Goal: Transaction & Acquisition: Download file/media

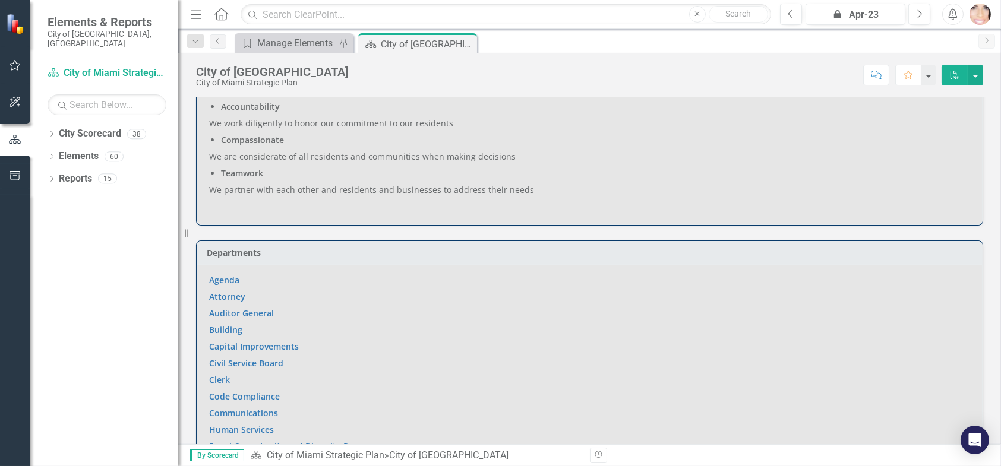
scroll to position [594, 0]
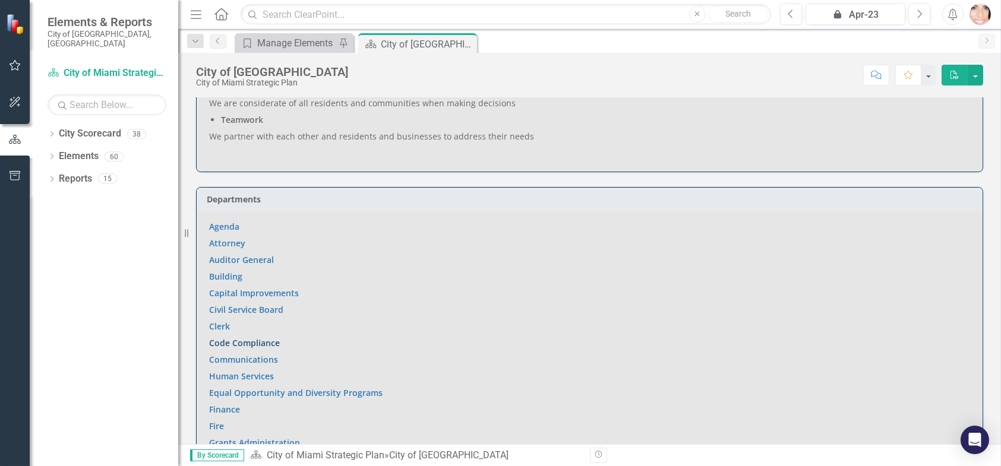
click at [247, 339] on link "Code Compliance" at bounding box center [244, 342] width 71 height 11
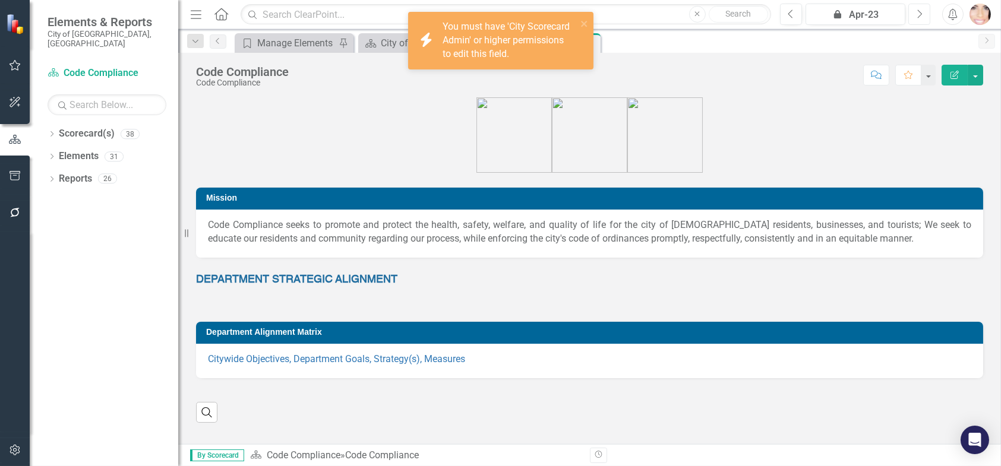
click at [909, 12] on button "Next" at bounding box center [919, 14] width 22 height 21
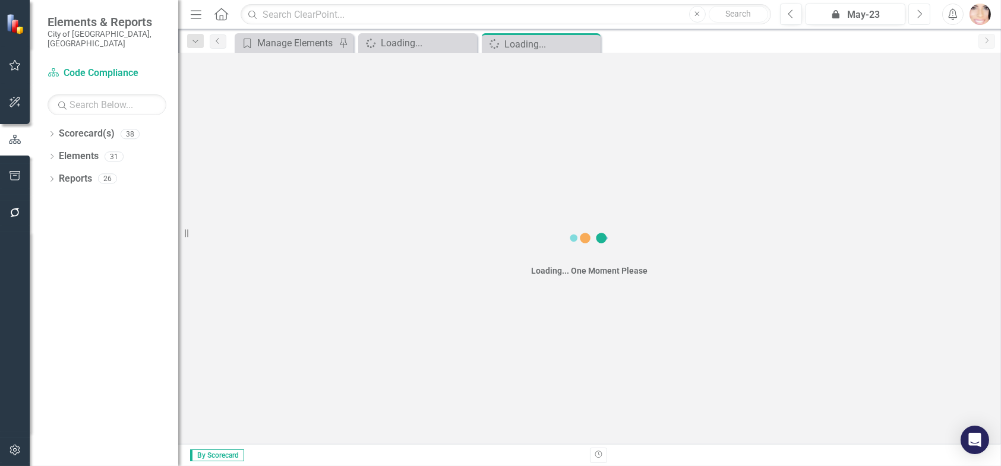
click at [916, 10] on icon "Next" at bounding box center [919, 14] width 7 height 11
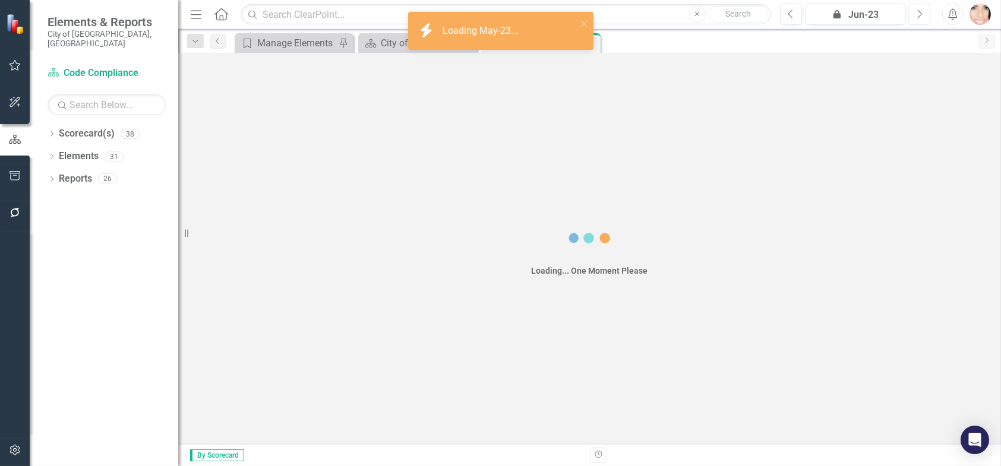
click at [916, 11] on icon "Next" at bounding box center [919, 14] width 7 height 11
click at [916, 10] on icon "Next" at bounding box center [919, 14] width 7 height 11
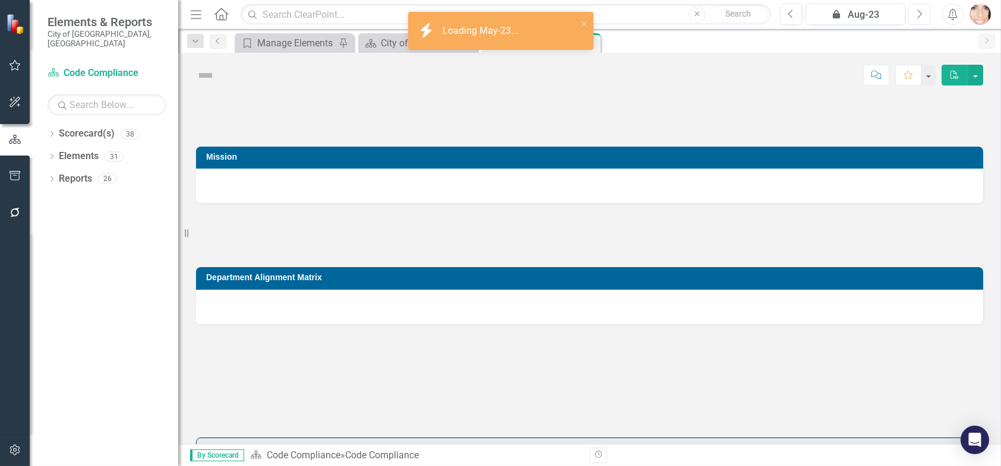
click at [916, 10] on icon "Next" at bounding box center [919, 14] width 7 height 11
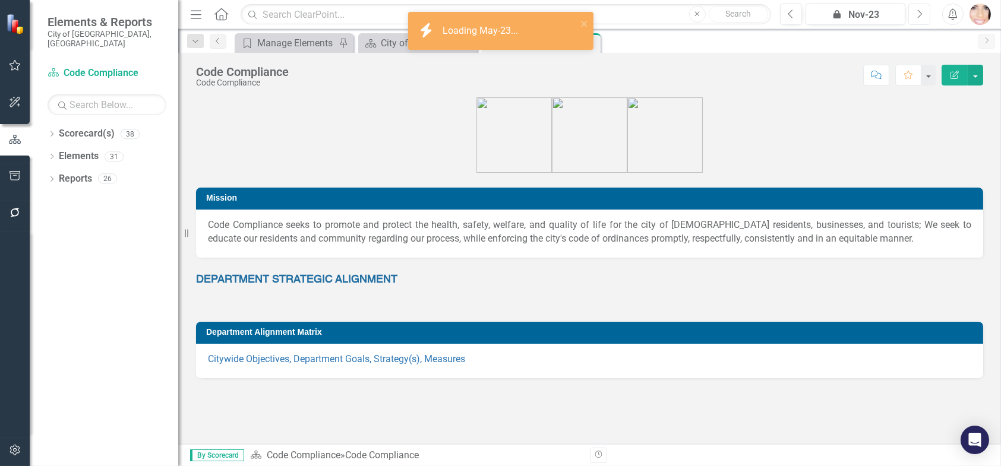
click at [916, 10] on icon "Next" at bounding box center [919, 14] width 7 height 11
drag, startPoint x: 916, startPoint y: 9, endPoint x: 909, endPoint y: 7, distance: 8.1
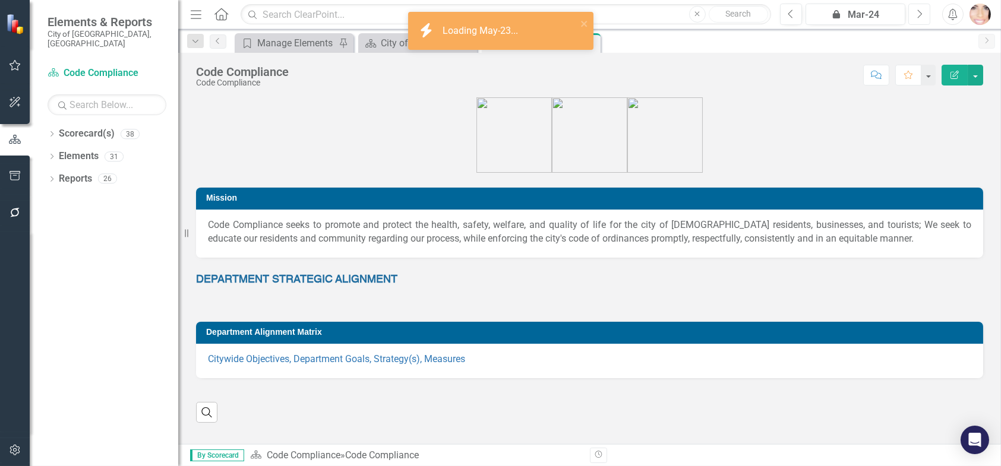
click at [916, 9] on icon "Next" at bounding box center [919, 14] width 7 height 11
click at [861, 5] on button "icon.lock Apr-24" at bounding box center [855, 14] width 100 height 21
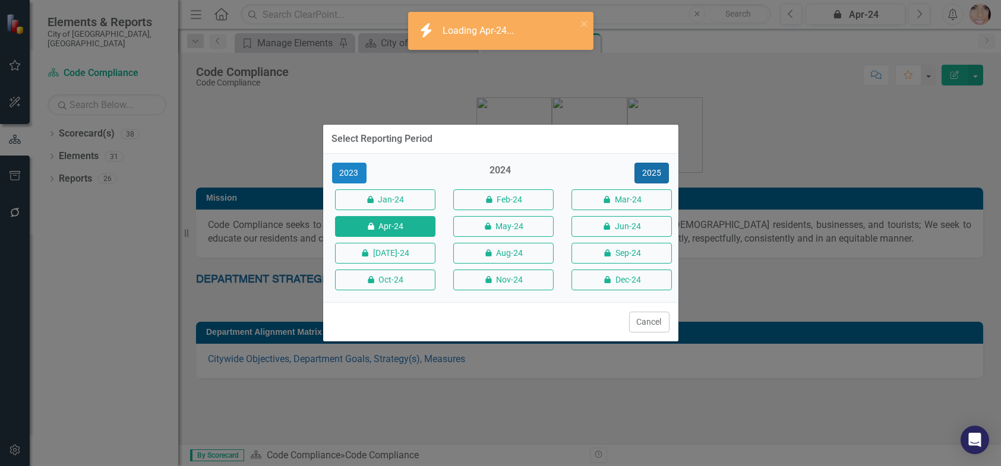
click at [654, 174] on button "2025" at bounding box center [651, 173] width 34 height 21
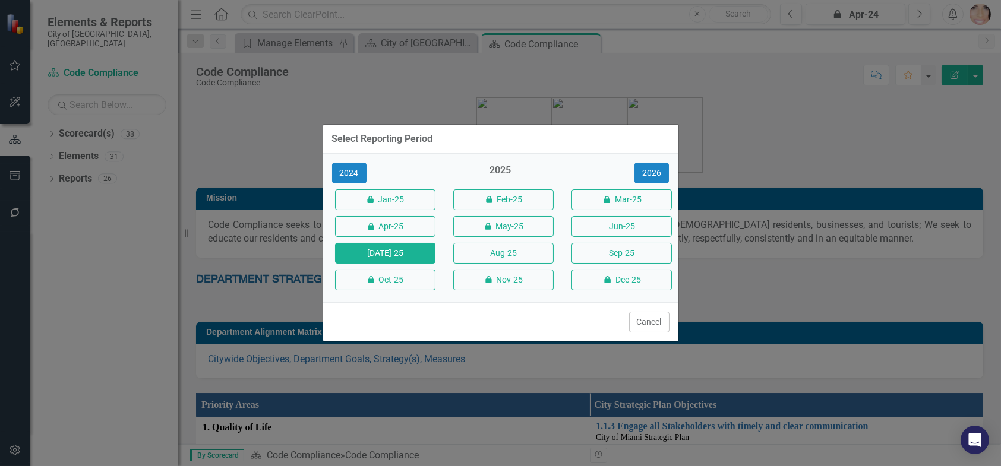
click at [384, 248] on button "[DATE]-25" at bounding box center [385, 253] width 100 height 21
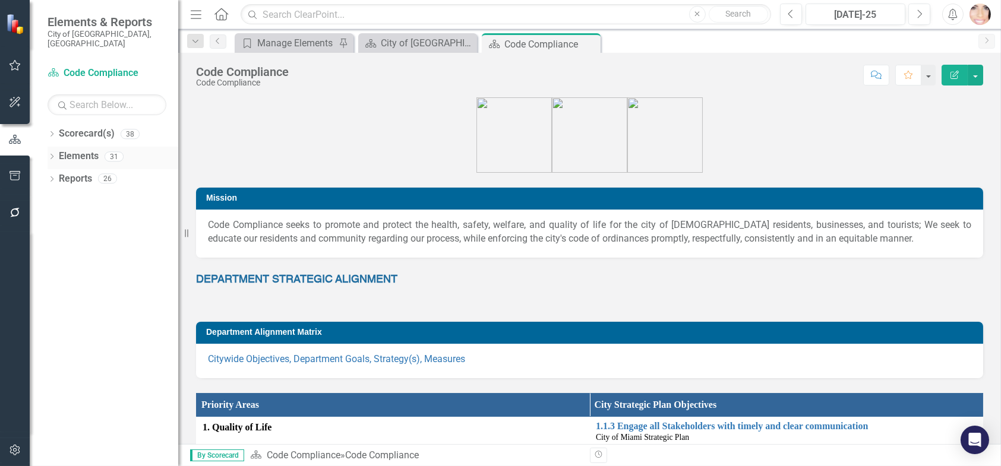
click at [99, 151] on div "Elements 31" at bounding box center [118, 158] width 119 height 23
click at [70, 150] on link "Elements" at bounding box center [79, 157] width 40 height 14
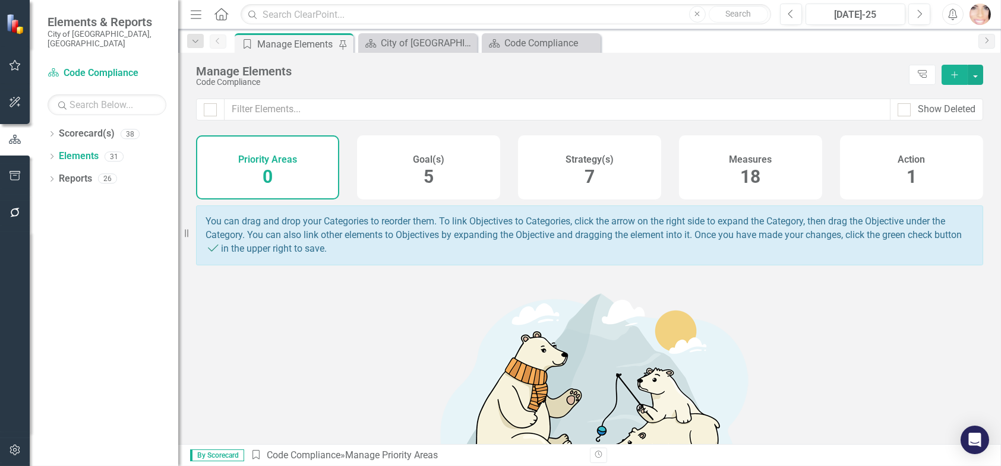
click at [611, 158] on div "Strategy(s) 7" at bounding box center [589, 167] width 143 height 64
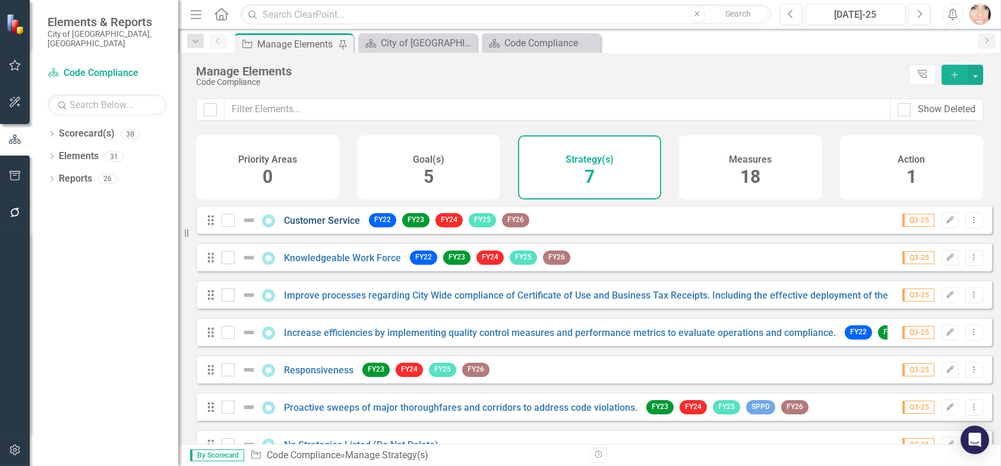
click at [310, 226] on link "Customer Service" at bounding box center [322, 220] width 76 height 11
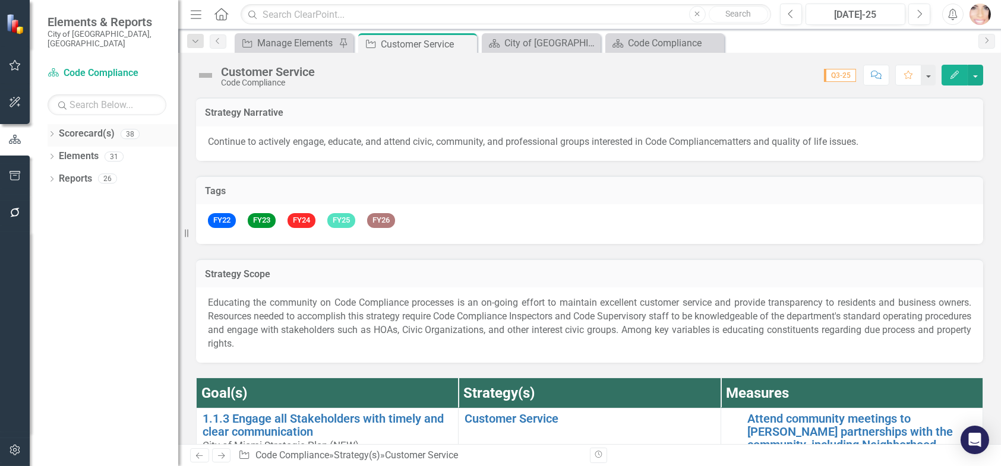
click at [61, 127] on link "Scorecard(s)" at bounding box center [87, 134] width 56 height 14
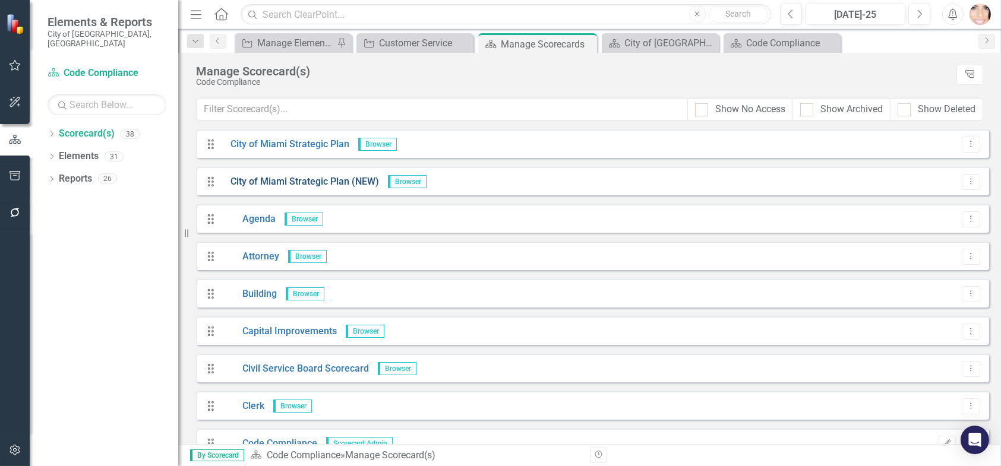
click at [314, 180] on link "City of Miami Strategic Plan (NEW)" at bounding box center [300, 182] width 157 height 14
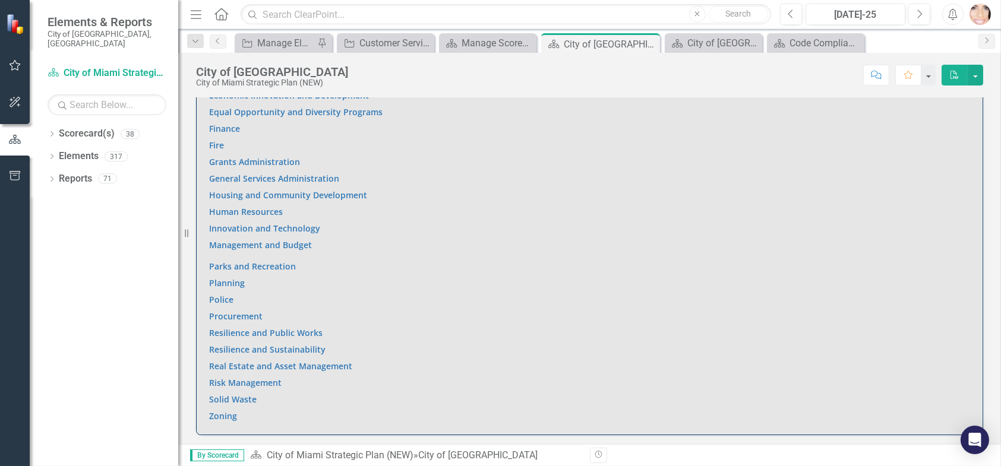
scroll to position [1051, 0]
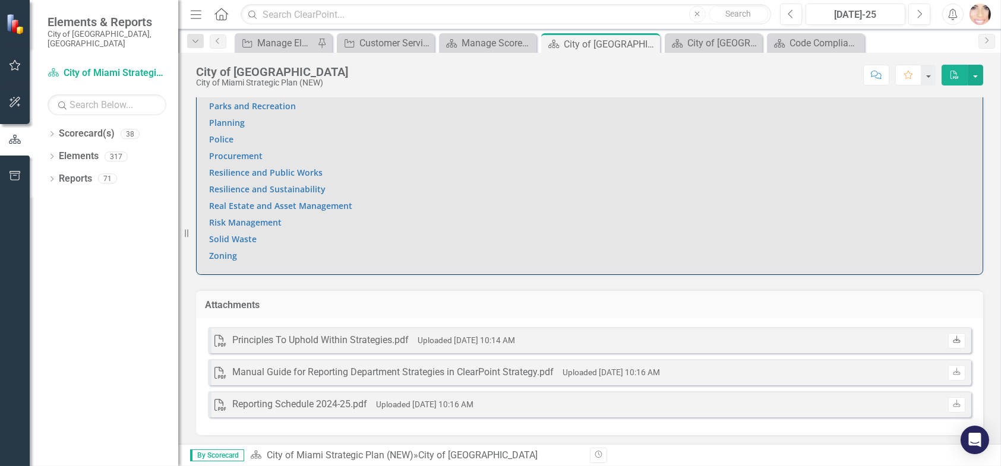
click at [952, 337] on icon "Download" at bounding box center [956, 340] width 9 height 7
click at [374, 37] on div "Customer Service" at bounding box center [387, 43] width 57 height 15
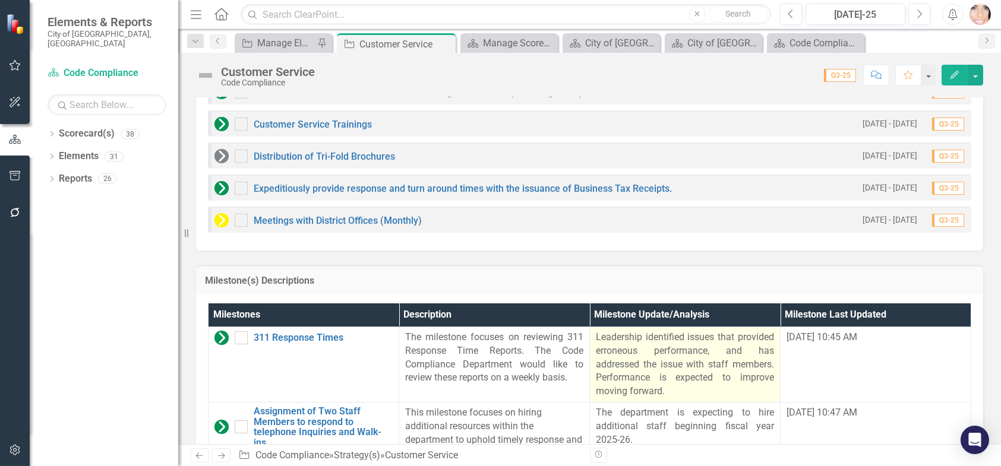
scroll to position [1128, 0]
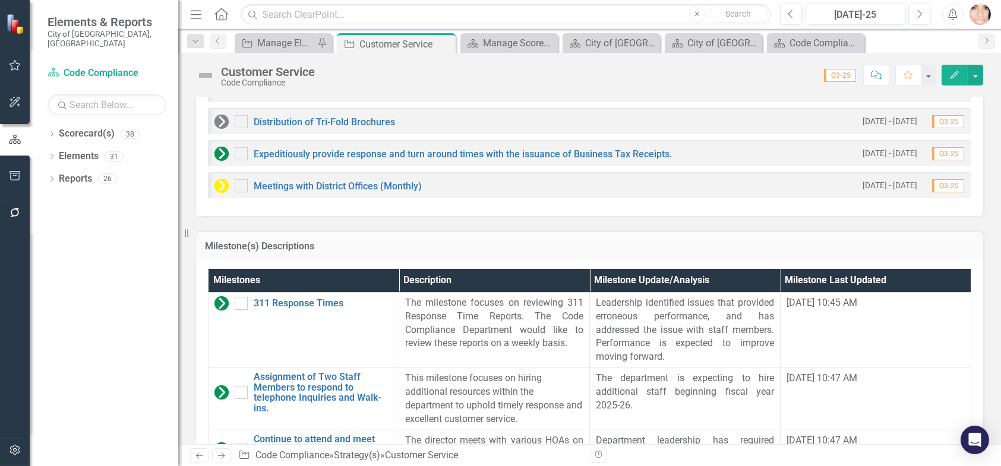
click at [195, 11] on icon "Menu" at bounding box center [195, 14] width 15 height 12
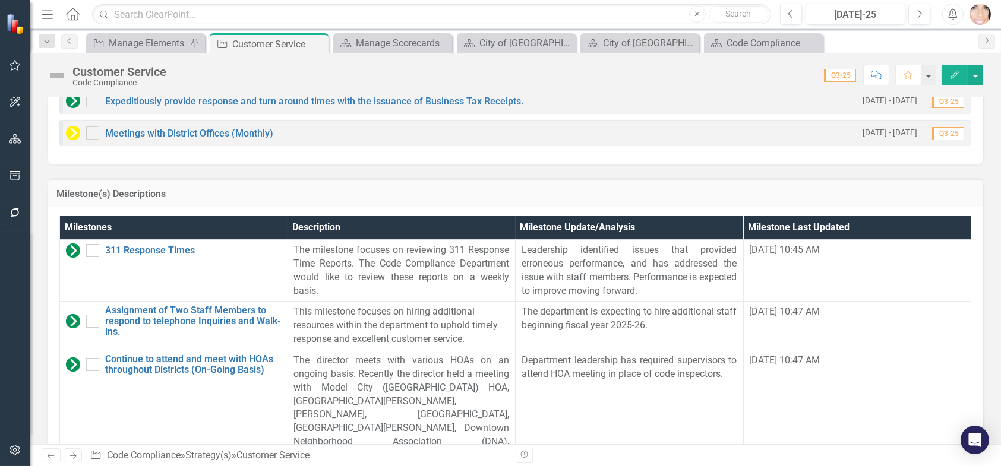
scroll to position [1088, 0]
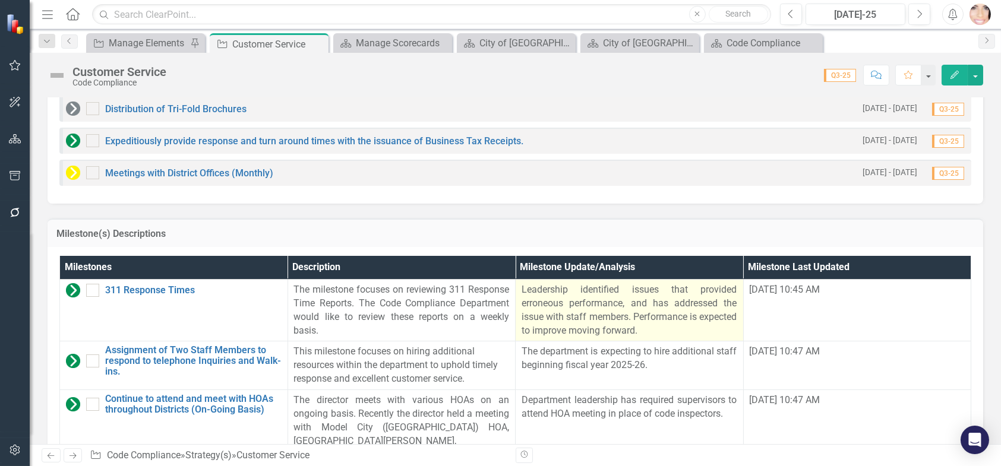
click at [552, 312] on p "Leadership identified issues that provided erroneous performance, and has addre…" at bounding box center [629, 310] width 216 height 54
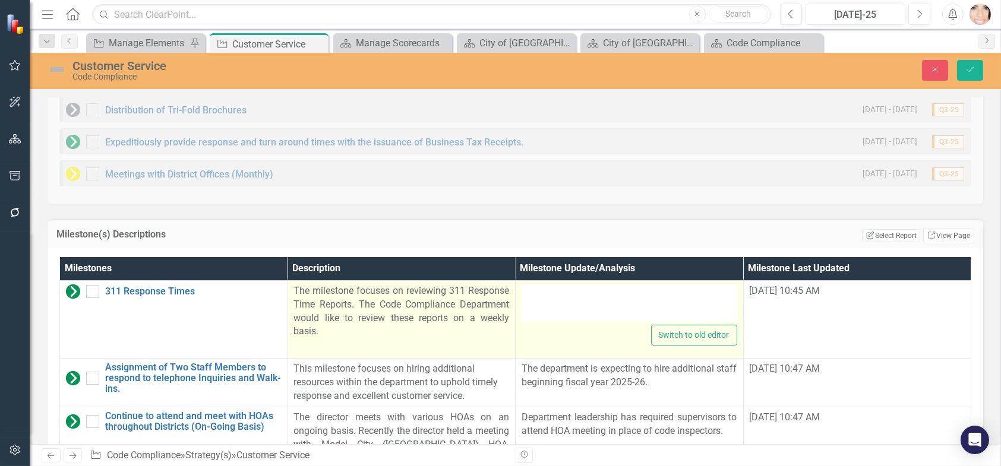
type textarea "<p style="text-align: justify;">Leadership identified issues that provided erro…"
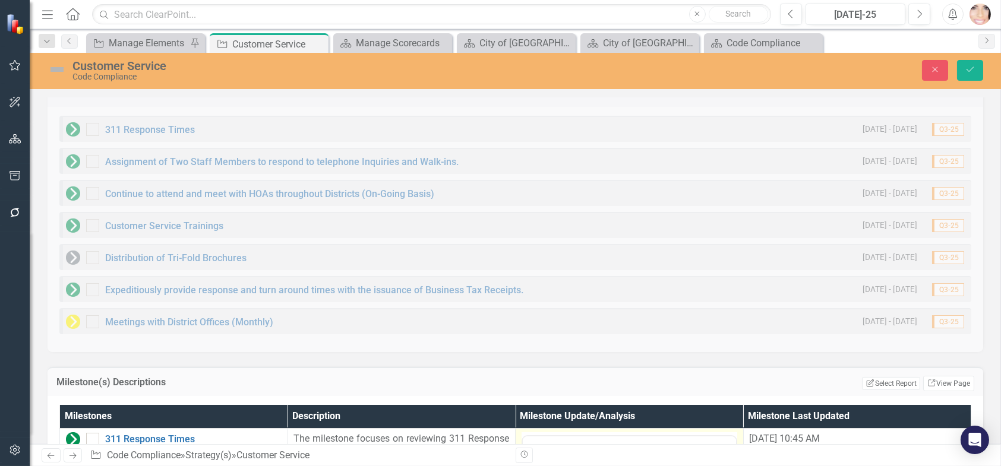
scroll to position [910, 0]
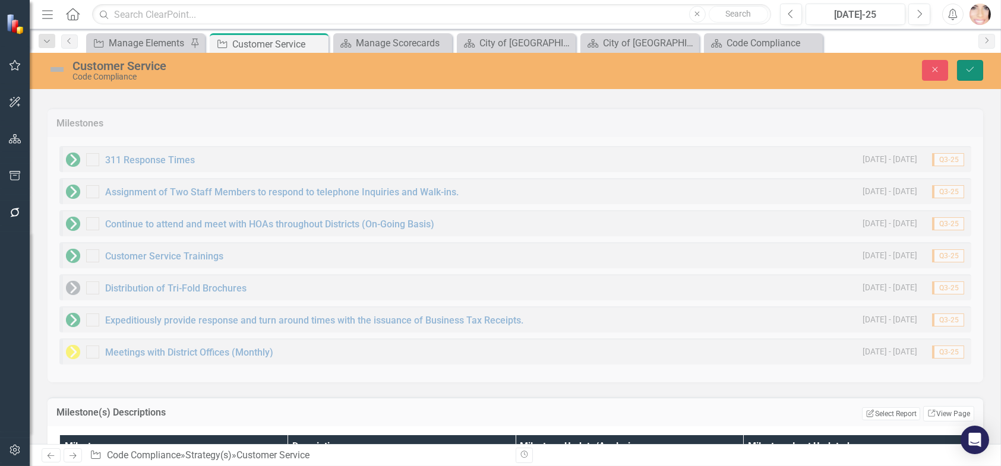
drag, startPoint x: 973, startPoint y: 68, endPoint x: 842, endPoint y: 174, distance: 168.9
click at [973, 68] on icon "Save" at bounding box center [969, 69] width 11 height 8
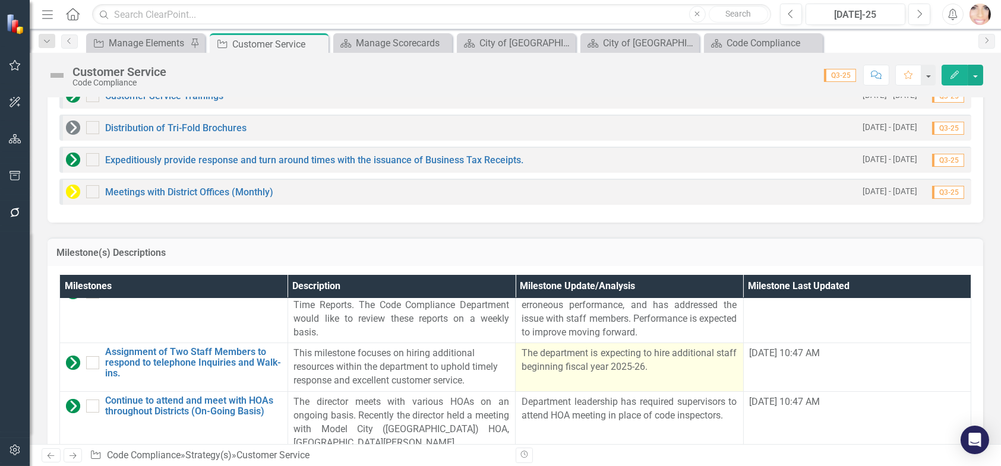
scroll to position [0, 0]
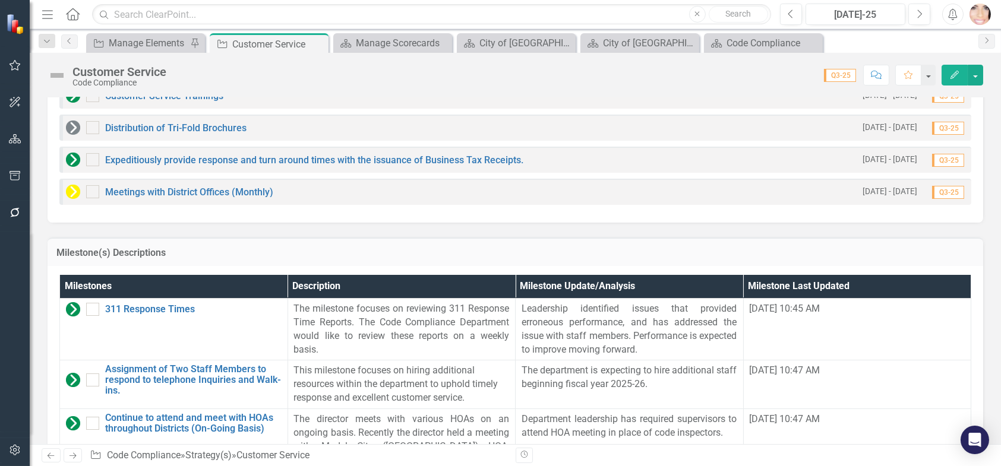
drag, startPoint x: 615, startPoint y: 369, endPoint x: 893, endPoint y: 393, distance: 279.5
click at [893, 393] on td "[DATE] 10:47 AM" at bounding box center [857, 384] width 228 height 49
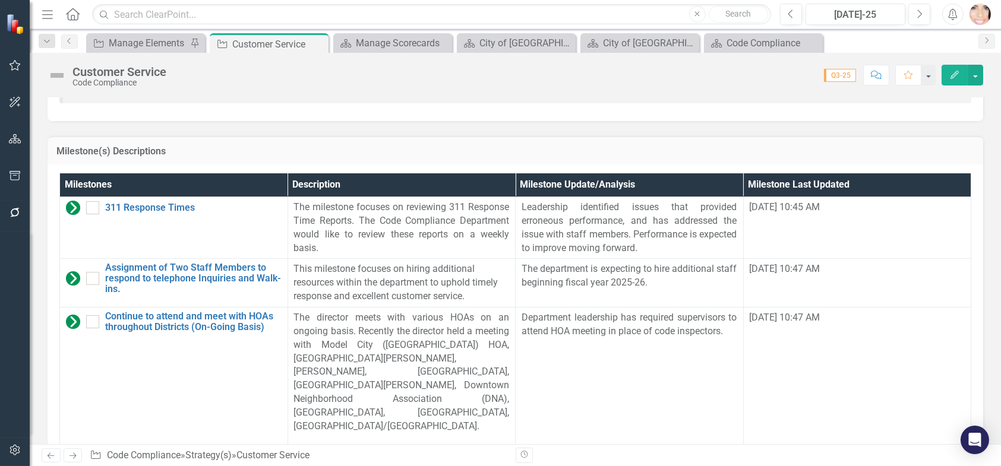
scroll to position [1172, 0]
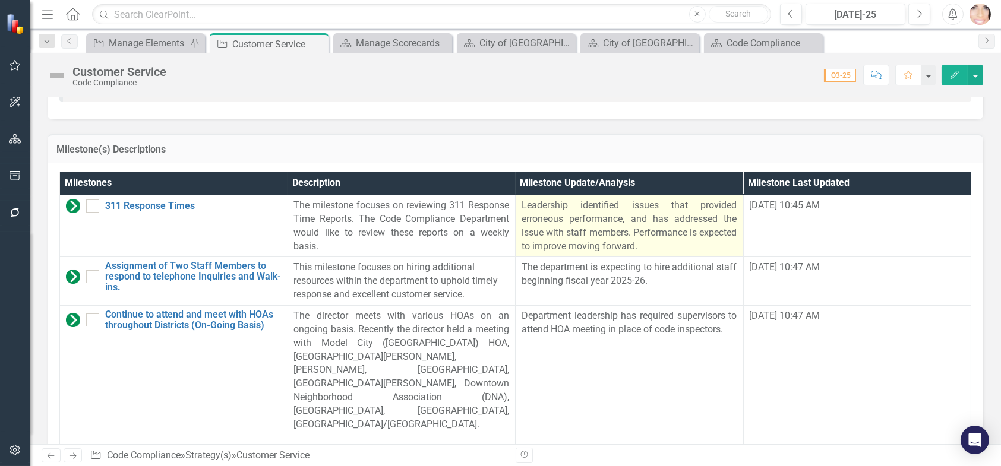
click at [611, 209] on p "Leadership identified issues that provided erroneous performance, and has addre…" at bounding box center [629, 226] width 216 height 54
click at [600, 214] on p "Leadership identified issues that provided erroneous performance, and has addre…" at bounding box center [629, 226] width 216 height 54
click at [598, 232] on p "Leadership identified issues that provided erroneous performance, and has addre…" at bounding box center [629, 226] width 216 height 54
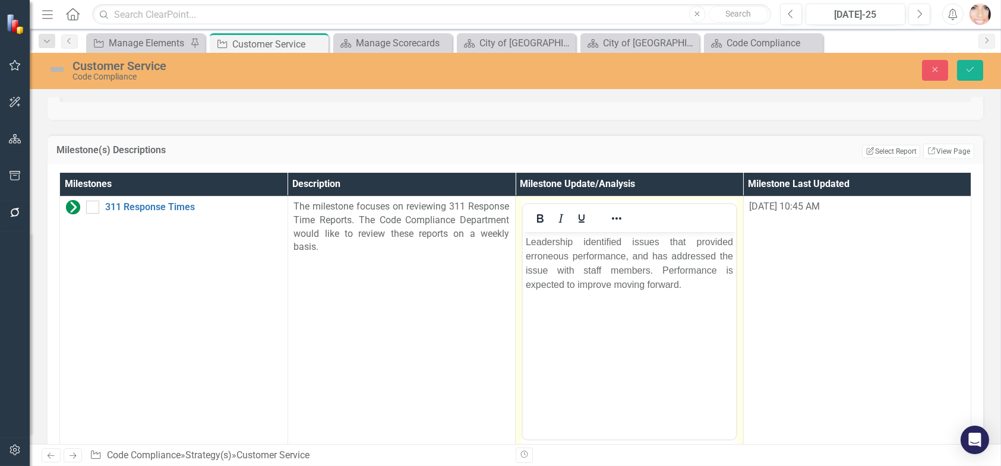
scroll to position [0, 0]
click at [692, 286] on p "Leadership identified issues that provided erroneous performance, and has addre…" at bounding box center [628, 263] width 207 height 57
click at [970, 65] on button "Save" at bounding box center [970, 70] width 26 height 21
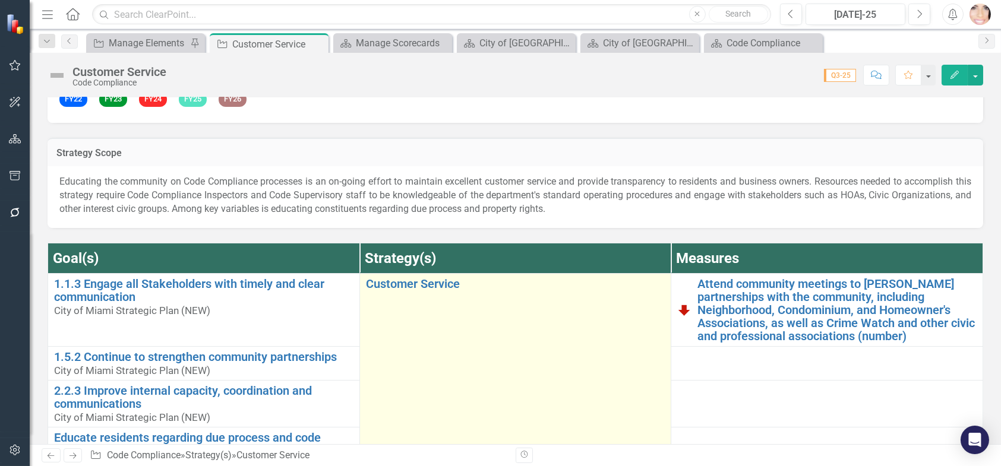
scroll to position [49, 0]
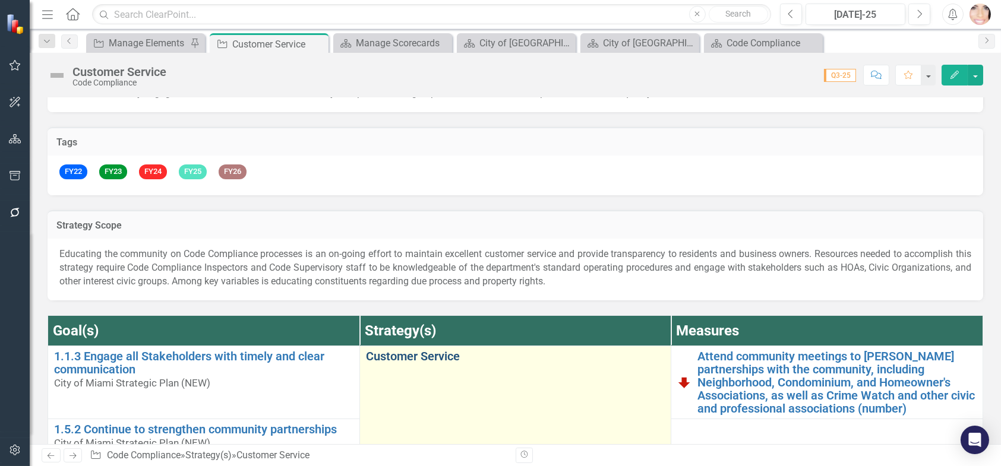
click at [441, 353] on link "Customer Service" at bounding box center [515, 356] width 299 height 13
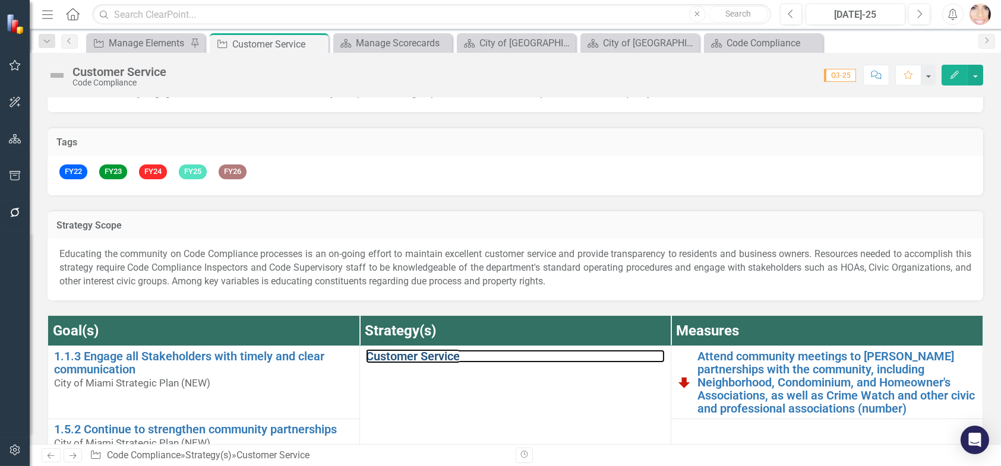
click at [441, 353] on link "Customer Service" at bounding box center [515, 356] width 299 height 13
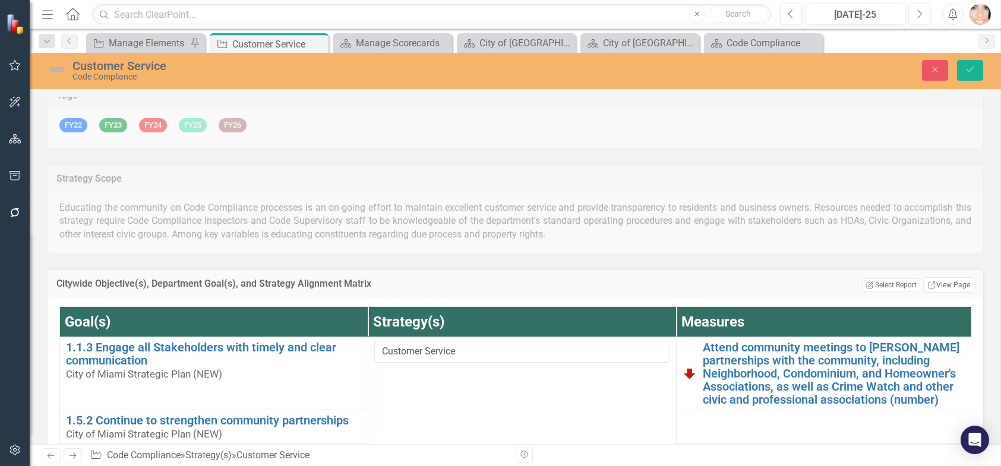
scroll to position [108, 0]
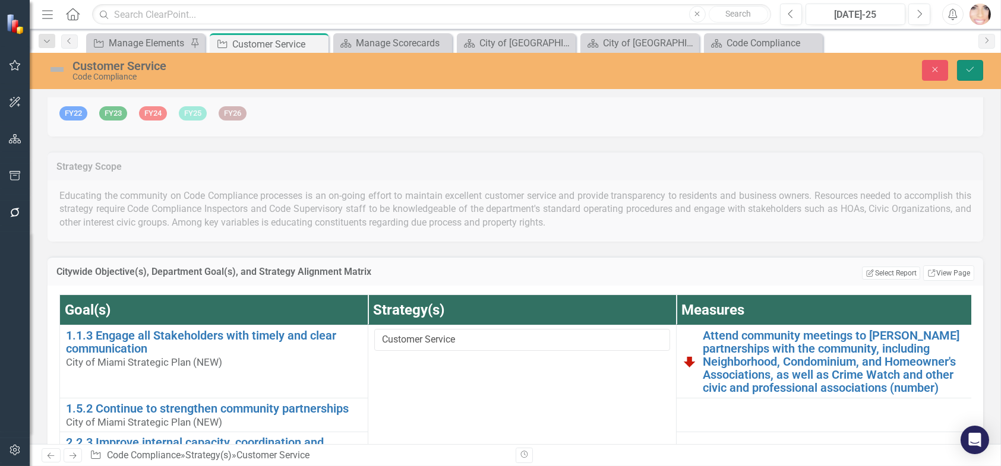
click at [969, 71] on icon "Save" at bounding box center [969, 69] width 11 height 8
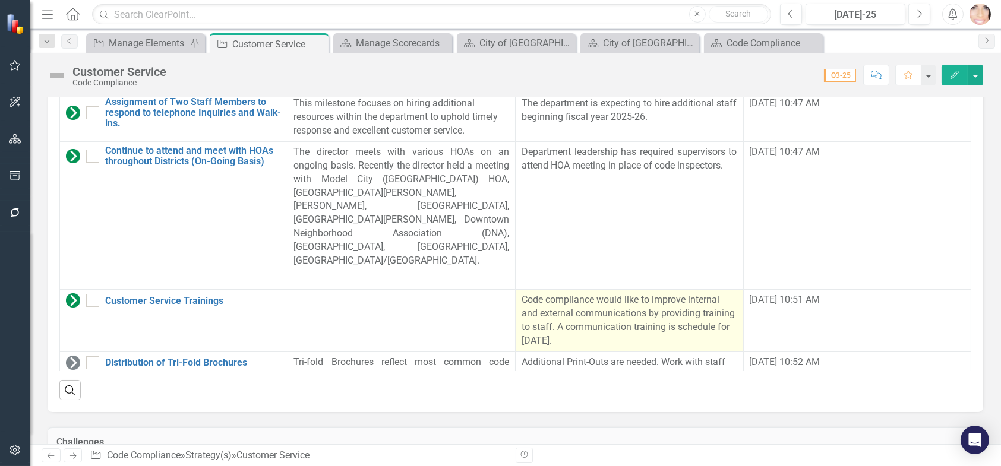
scroll to position [0, 0]
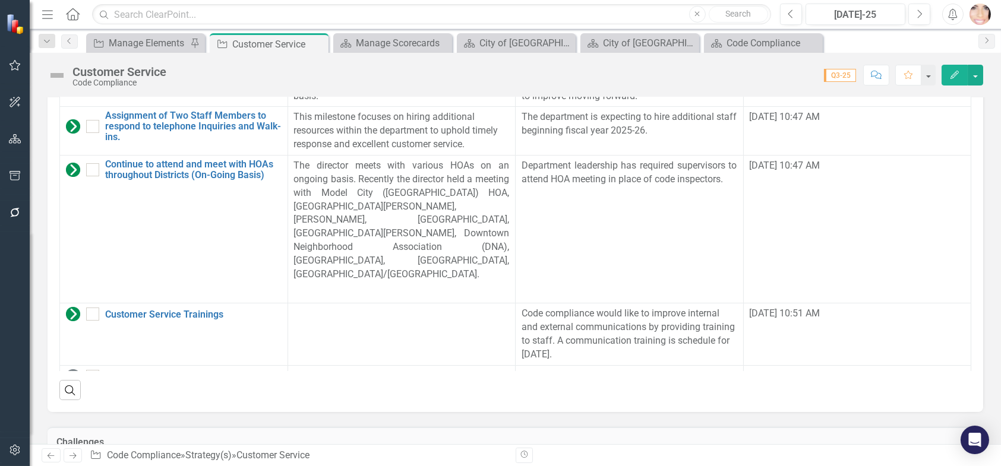
drag, startPoint x: 104, startPoint y: 193, endPoint x: 115, endPoint y: 68, distance: 125.2
drag, startPoint x: 115, startPoint y: 68, endPoint x: 489, endPoint y: 346, distance: 466.6
click at [489, 369] on p "Tri-fold Brochures reflect most common code violations and how to correct them.…" at bounding box center [402, 397] width 216 height 56
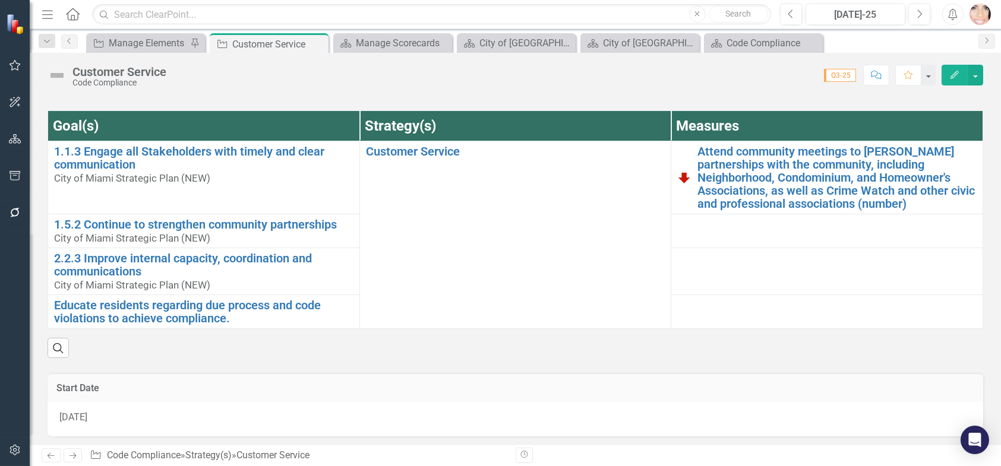
scroll to position [432, 0]
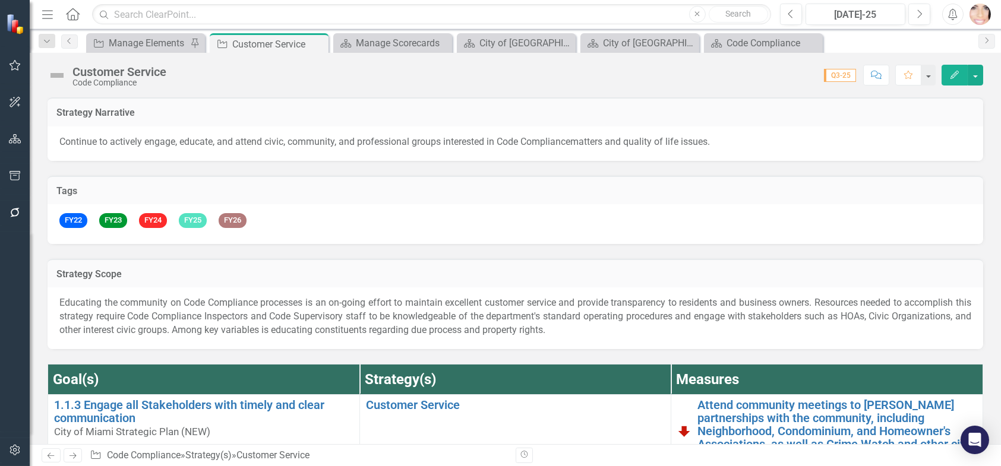
click at [133, 318] on p "Educating the community on Code Compliance processes is an on-going effort to m…" at bounding box center [515, 316] width 912 height 41
click at [133, 316] on p "Educating the community on Code Compliance processes is an on-going effort to m…" at bounding box center [515, 316] width 912 height 41
drag, startPoint x: 133, startPoint y: 314, endPoint x: 121, endPoint y: 301, distance: 18.5
click at [133, 315] on p "Educating the community on Code Compliance processes is an on-going effort to m…" at bounding box center [515, 316] width 912 height 41
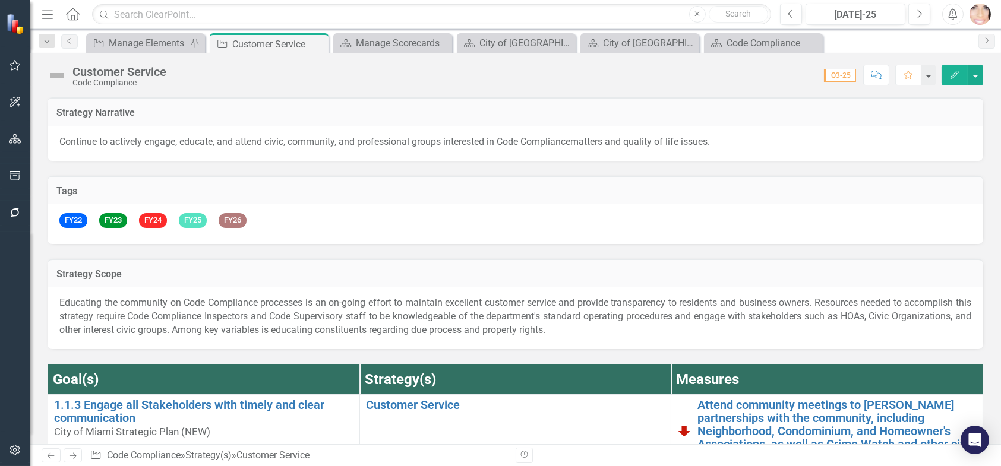
click at [842, 308] on p "Educating the community on Code Compliance processes is an on-going effort to m…" at bounding box center [515, 316] width 912 height 41
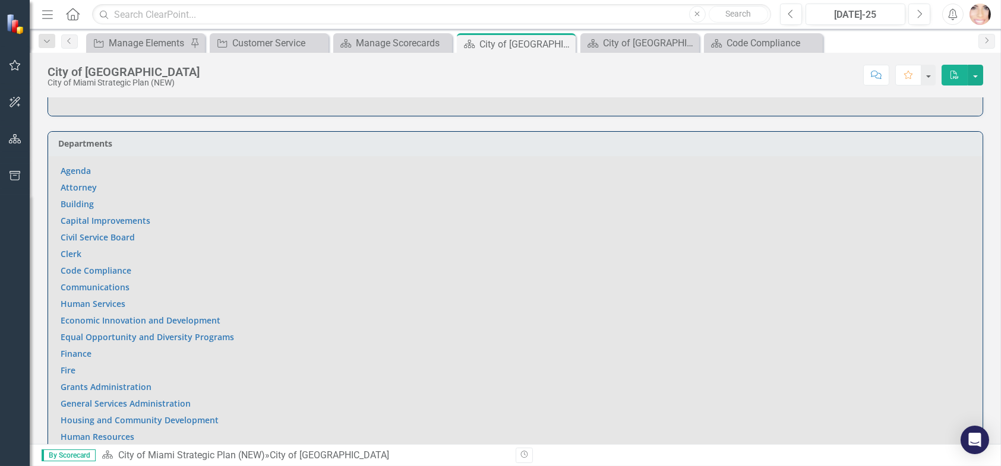
scroll to position [772, 0]
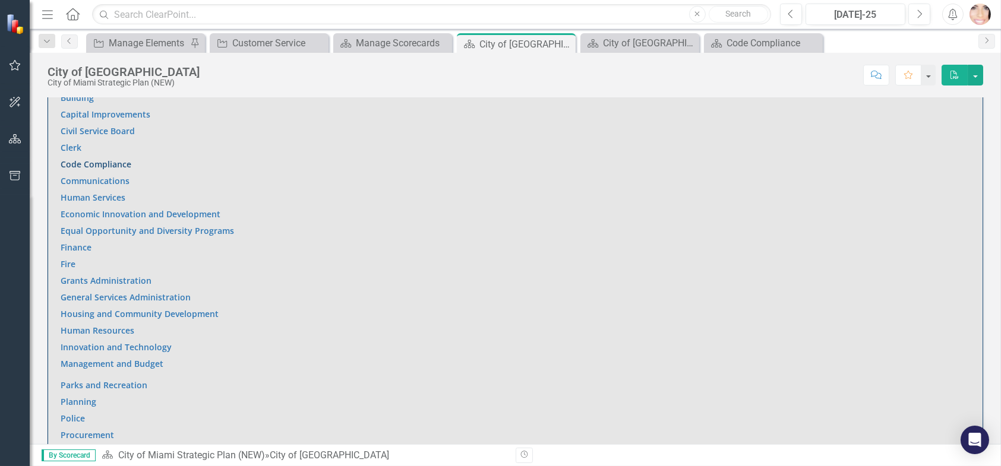
click at [102, 159] on link "Code Compliance" at bounding box center [96, 164] width 71 height 11
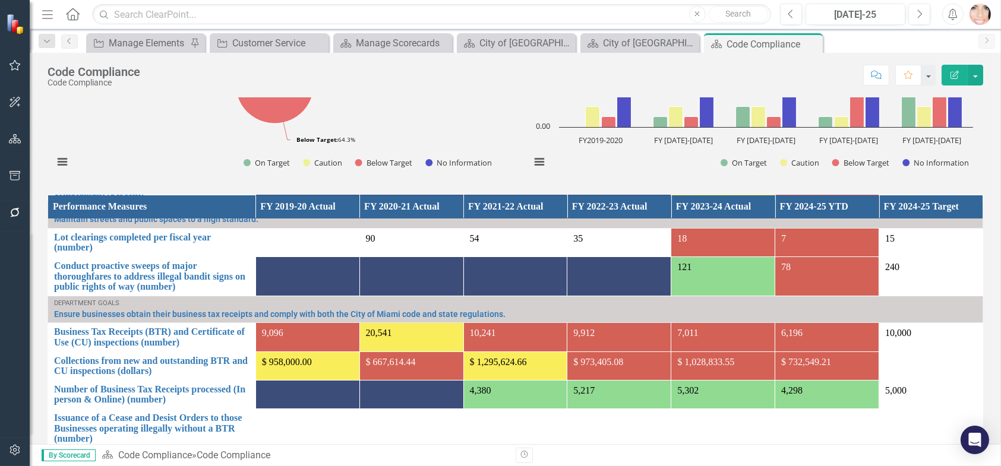
scroll to position [143, 0]
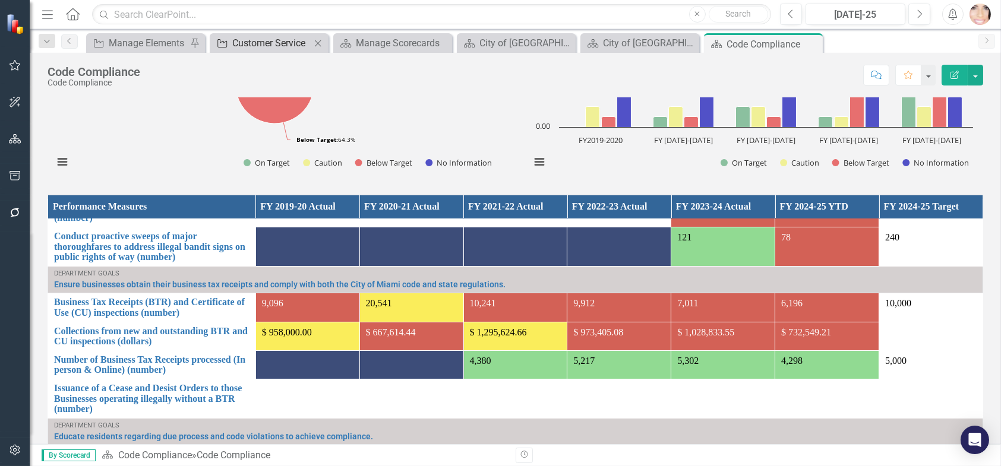
click at [273, 42] on div "Customer Service" at bounding box center [271, 43] width 78 height 15
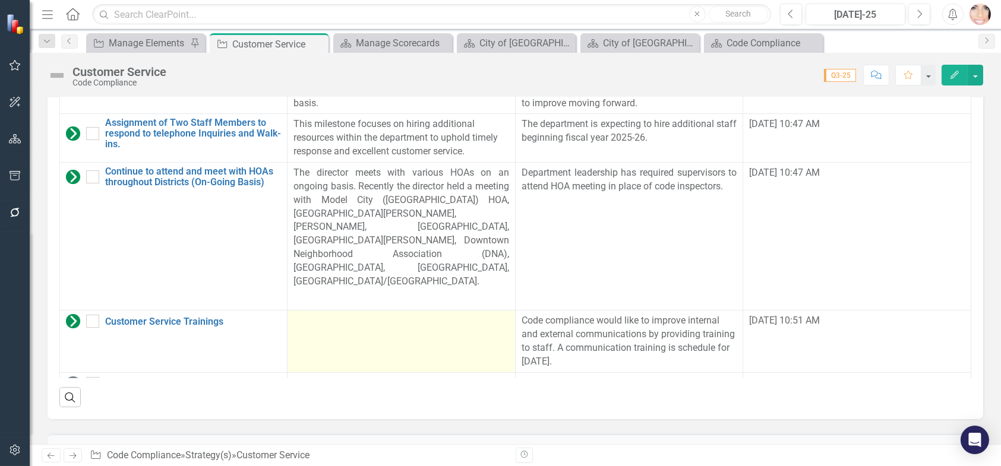
scroll to position [1366, 0]
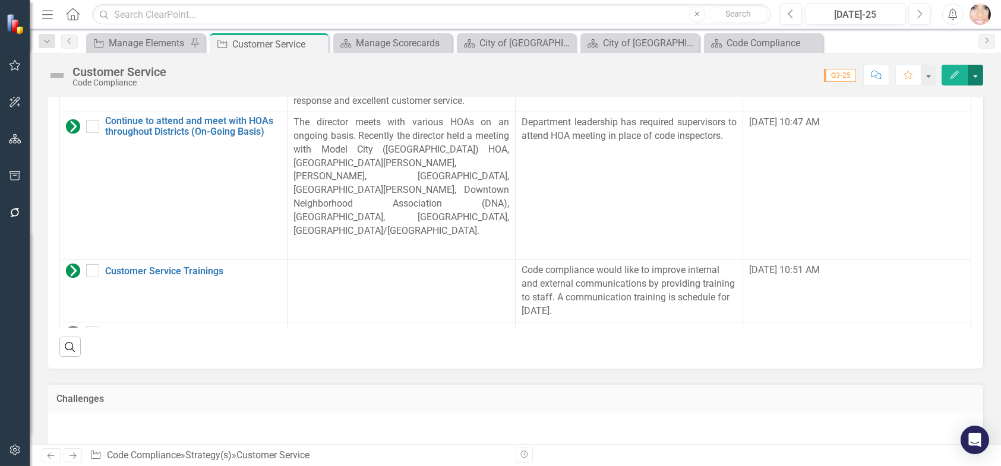
click at [981, 70] on button "button" at bounding box center [974, 75] width 15 height 21
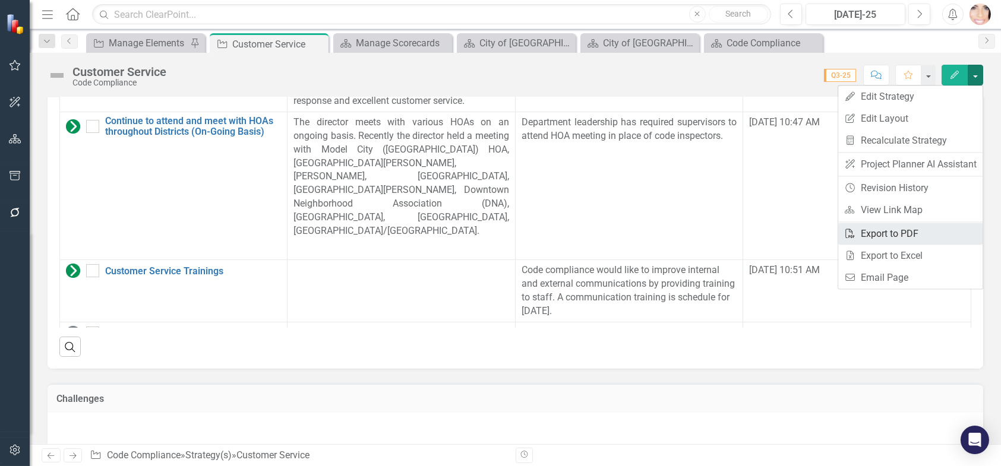
click at [922, 233] on link "PDF Export to PDF" at bounding box center [910, 234] width 144 height 22
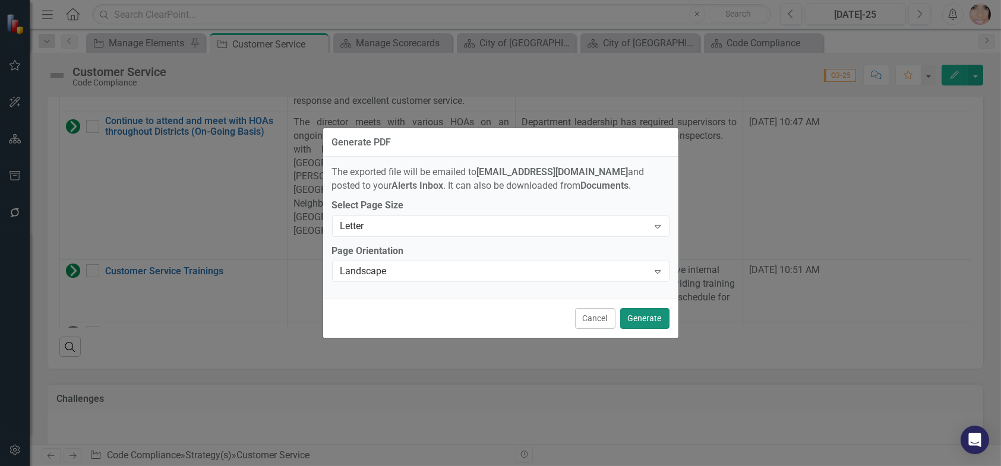
click at [637, 317] on button "Generate" at bounding box center [644, 318] width 49 height 21
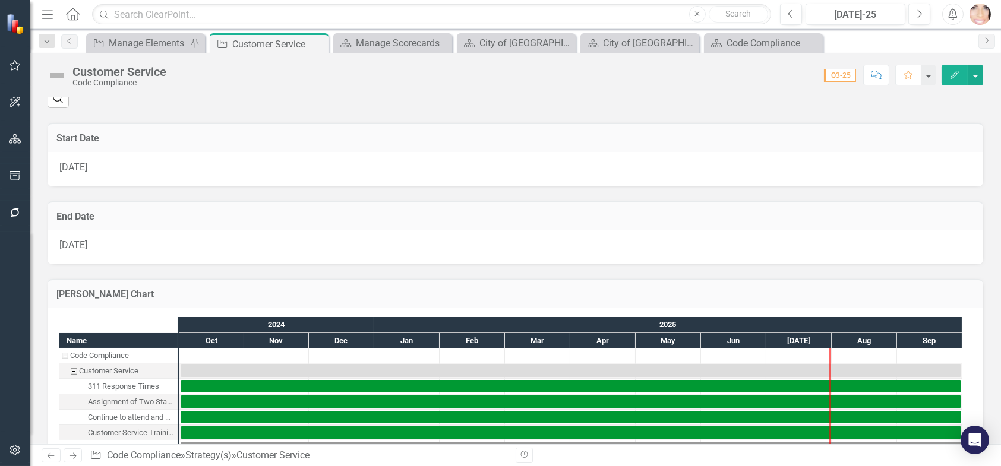
scroll to position [372, 0]
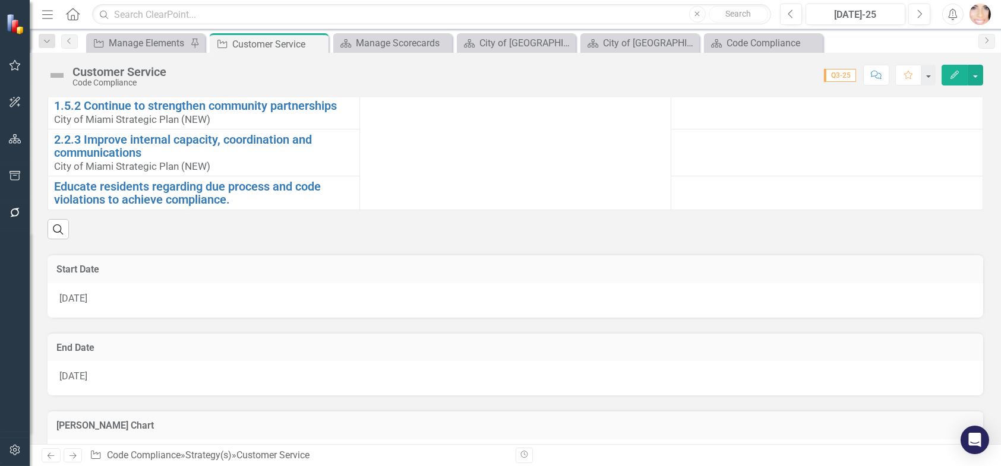
click at [951, 9] on icon "Alerts" at bounding box center [952, 14] width 12 height 12
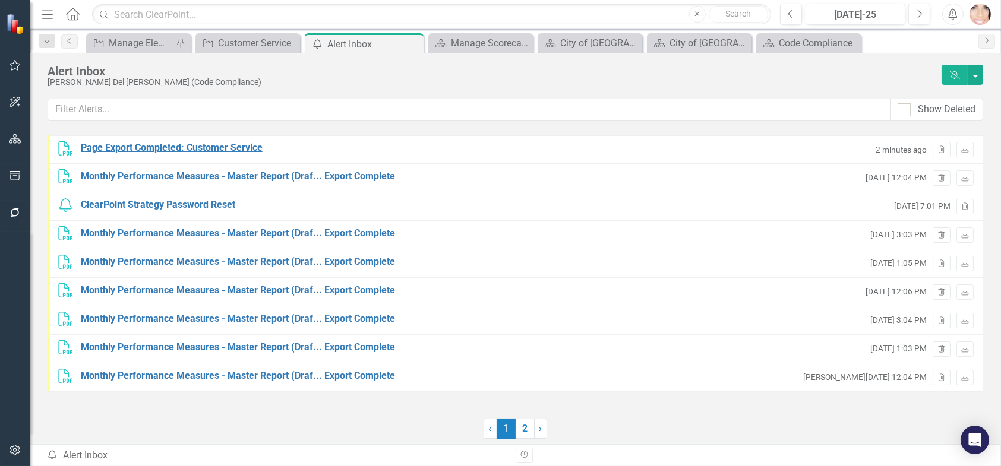
click at [231, 146] on div "Page Export Completed: Customer Service" at bounding box center [172, 148] width 182 height 14
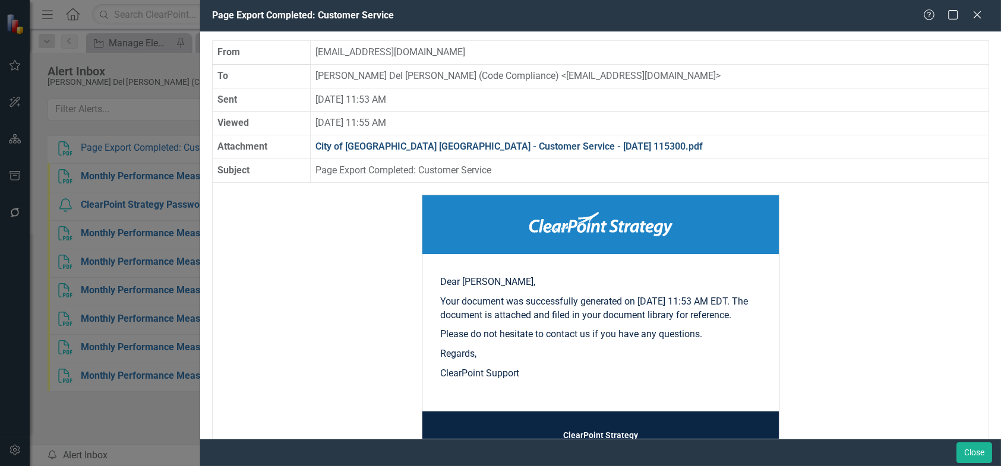
click at [419, 143] on link "City of [GEOGRAPHIC_DATA] [GEOGRAPHIC_DATA] - Customer Service - [DATE] 115300.…" at bounding box center [508, 146] width 387 height 11
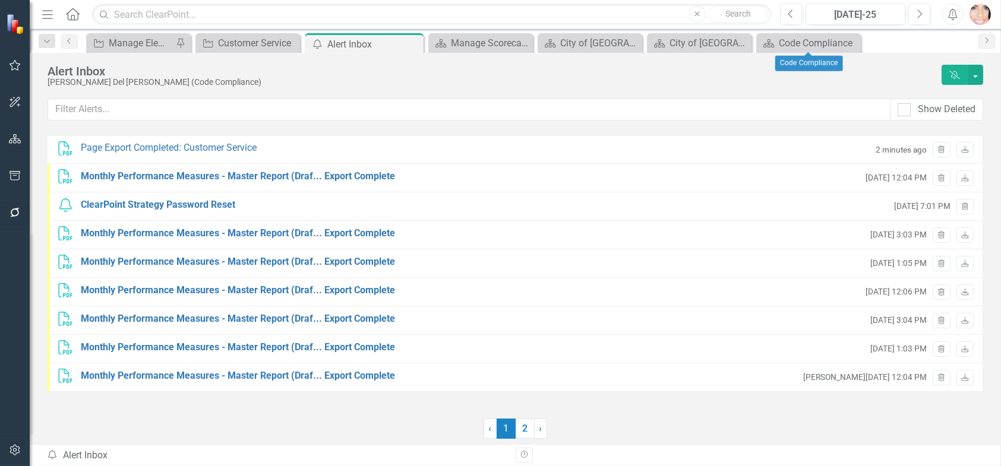
click at [0, 0] on icon "Close" at bounding box center [0, 0] width 0 height 0
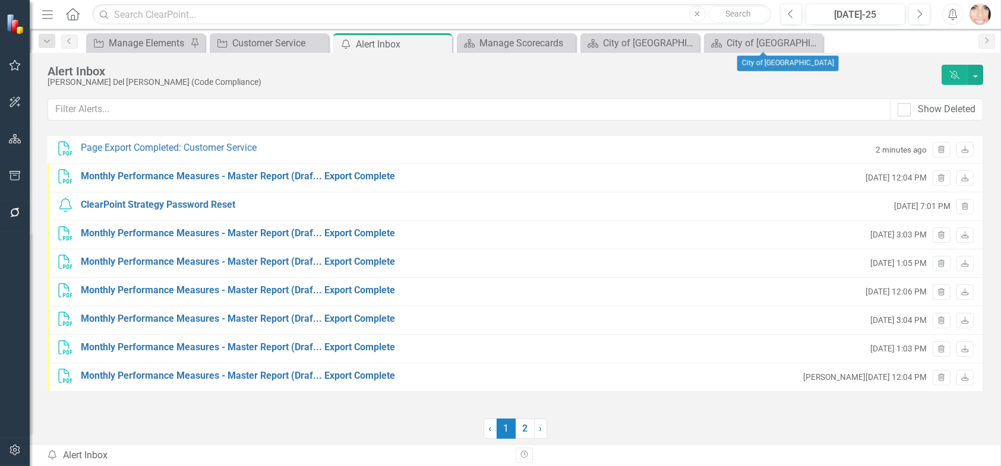
click at [0, 0] on div "Close" at bounding box center [0, 0] width 0 height 0
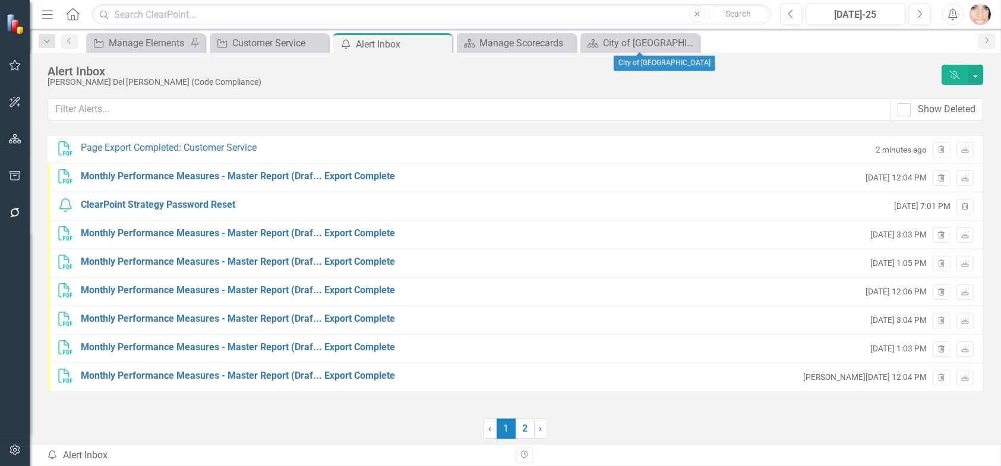
drag, startPoint x: 687, startPoint y: 40, endPoint x: 670, endPoint y: 40, distance: 17.2
click at [0, 0] on icon at bounding box center [0, 0] width 0 height 0
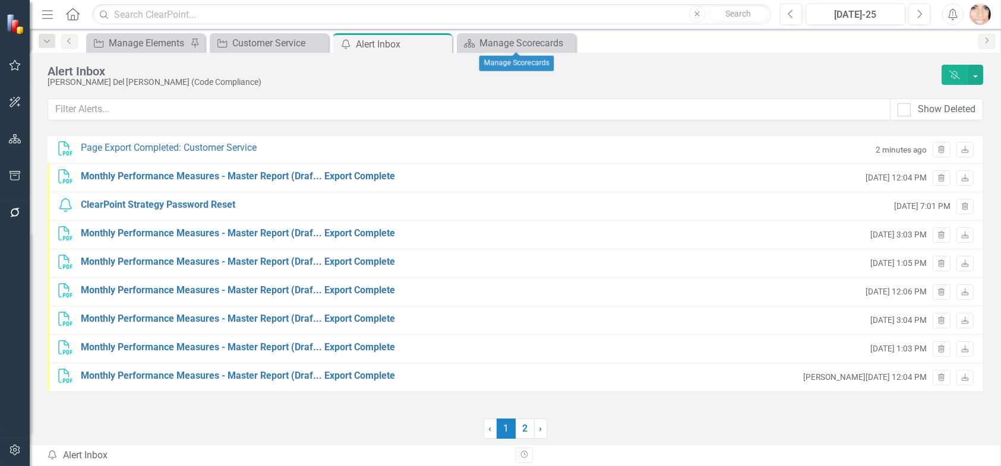
drag, startPoint x: 567, startPoint y: 42, endPoint x: 561, endPoint y: 43, distance: 6.0
click at [0, 0] on icon "Close" at bounding box center [0, 0] width 0 height 0
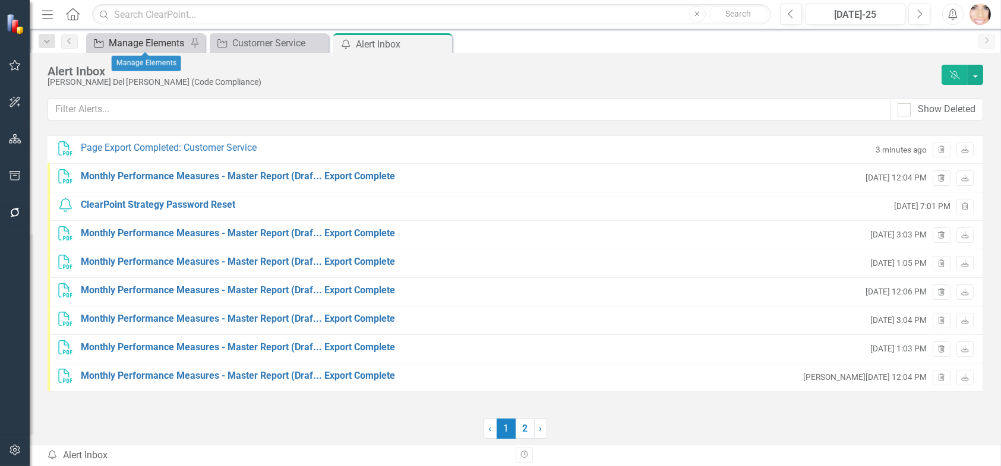
click at [124, 42] on div "Manage Elements" at bounding box center [148, 43] width 78 height 15
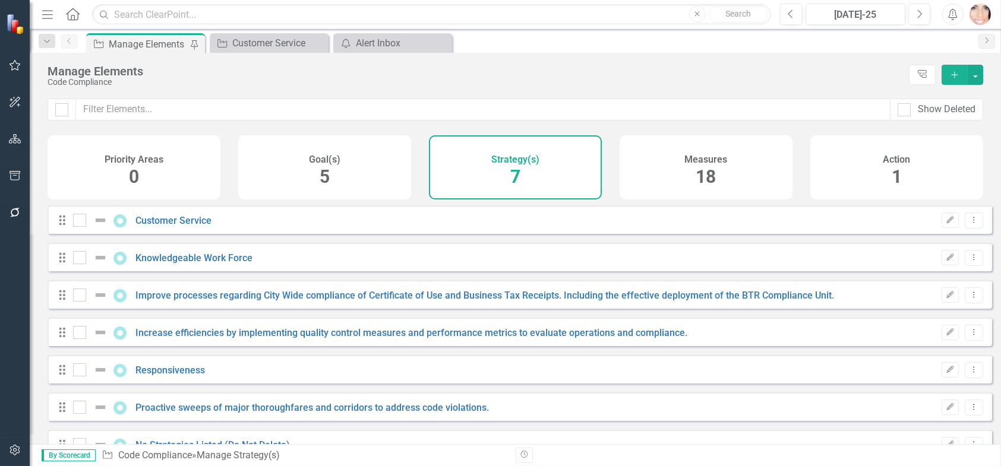
checkbox input "false"
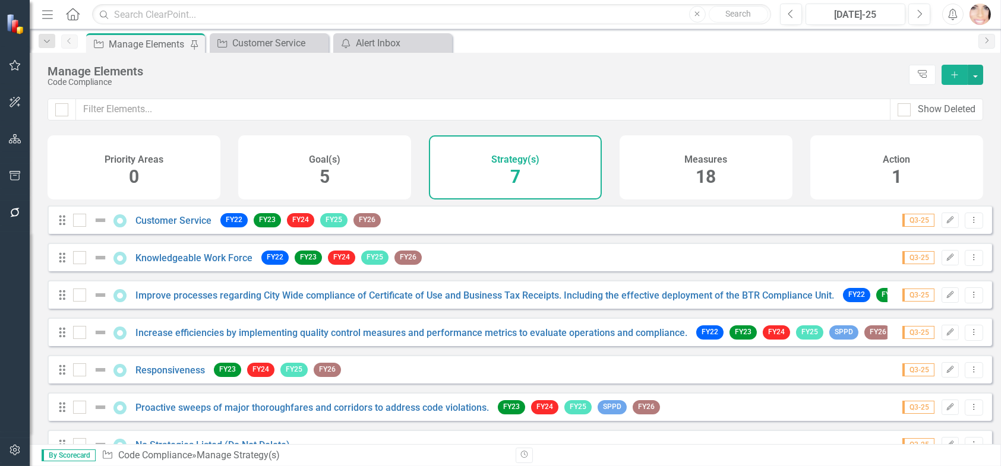
click at [47, 8] on icon "Menu" at bounding box center [47, 14] width 15 height 12
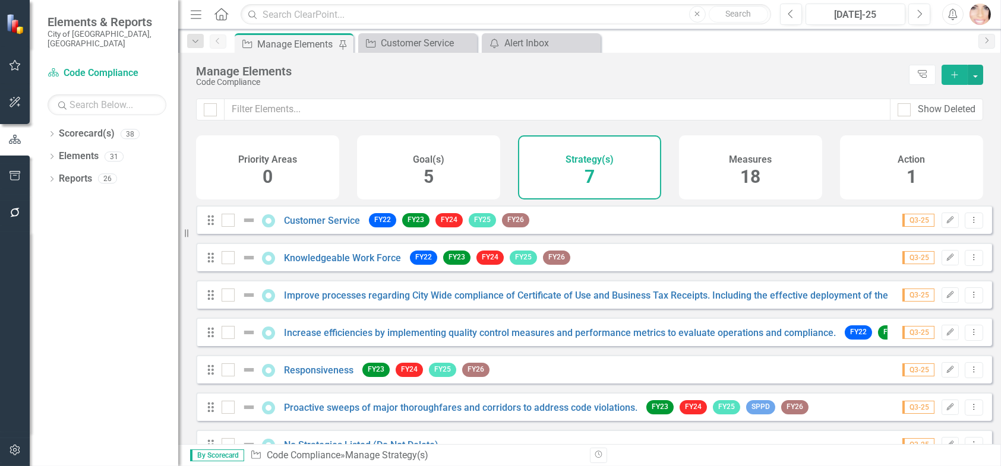
click at [195, 14] on icon "button" at bounding box center [196, 14] width 11 height 8
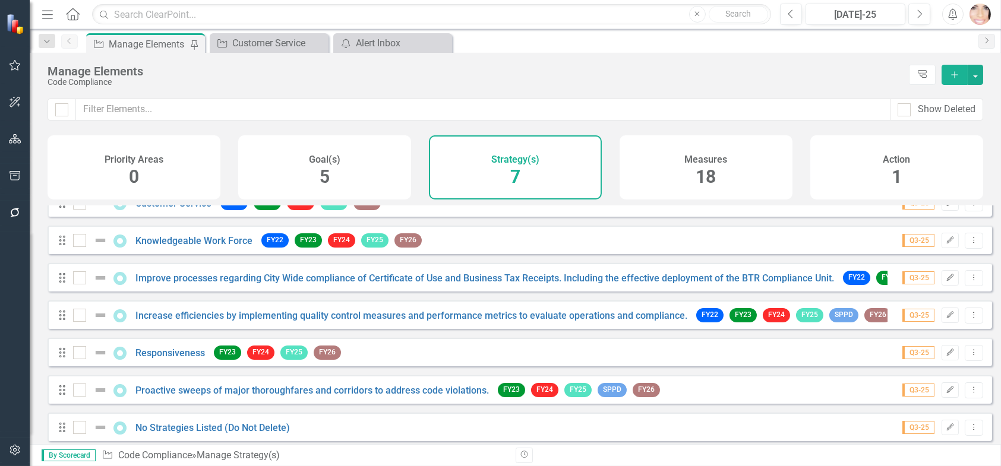
scroll to position [31, 0]
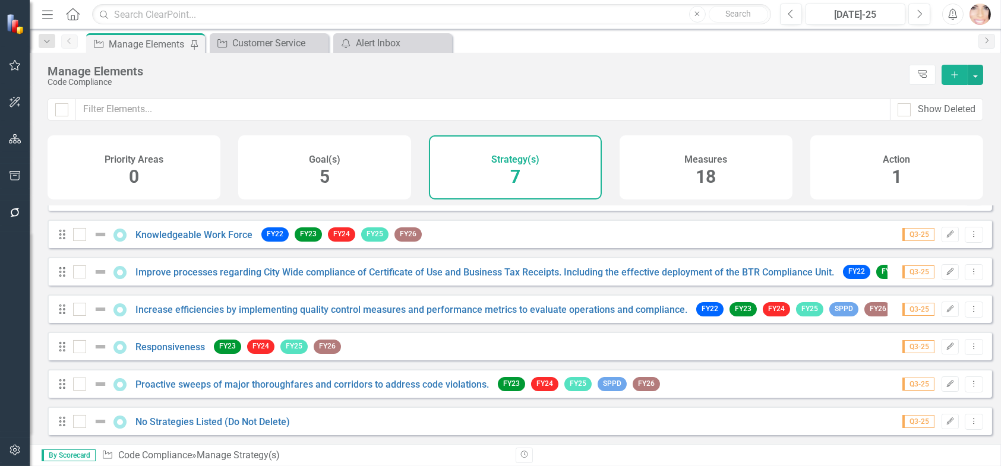
click at [704, 185] on span "18" at bounding box center [706, 176] width 20 height 21
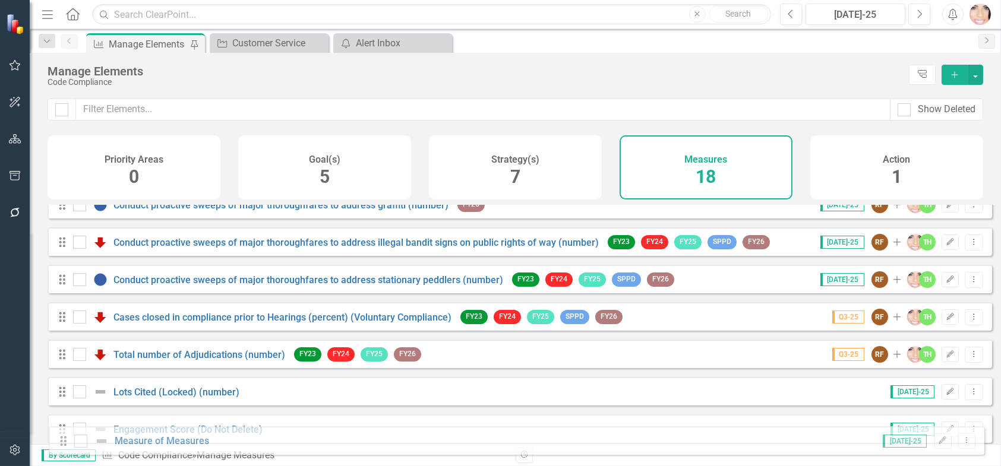
scroll to position [443, 0]
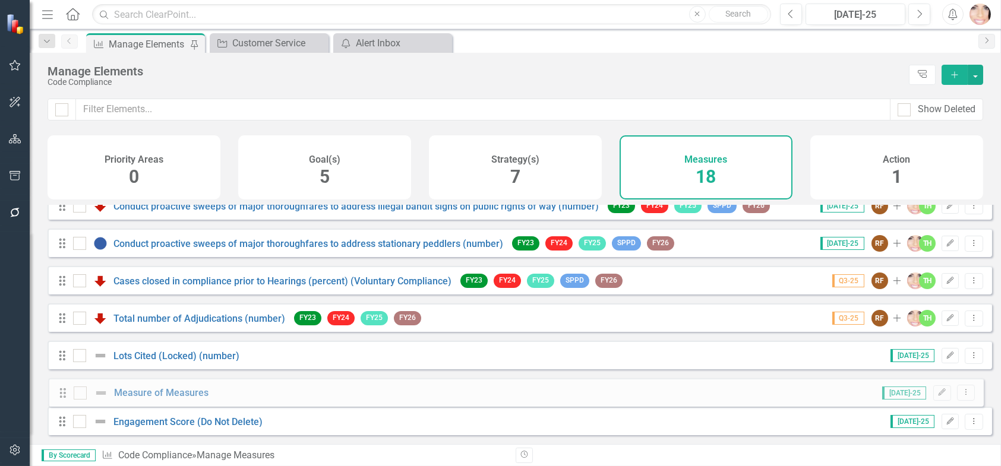
drag, startPoint x: 62, startPoint y: 324, endPoint x: 75, endPoint y: 382, distance: 60.2
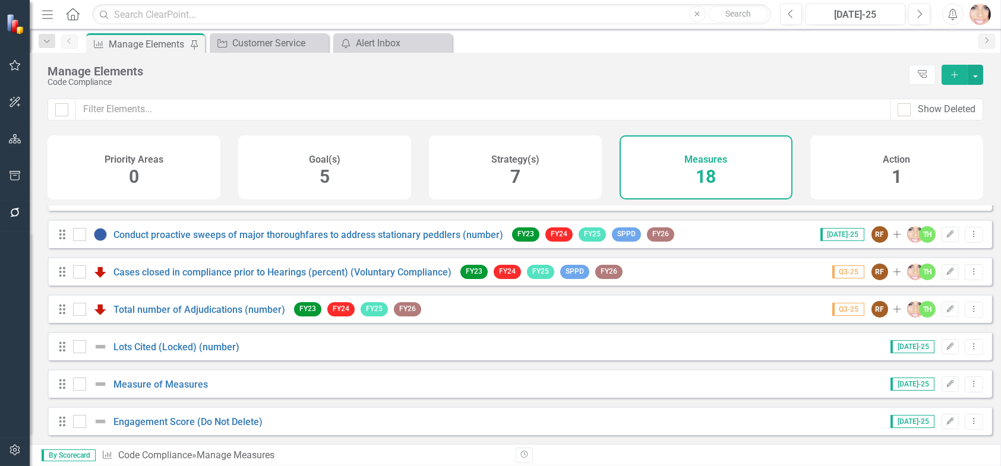
click at [49, 12] on icon "Menu" at bounding box center [47, 14] width 15 height 12
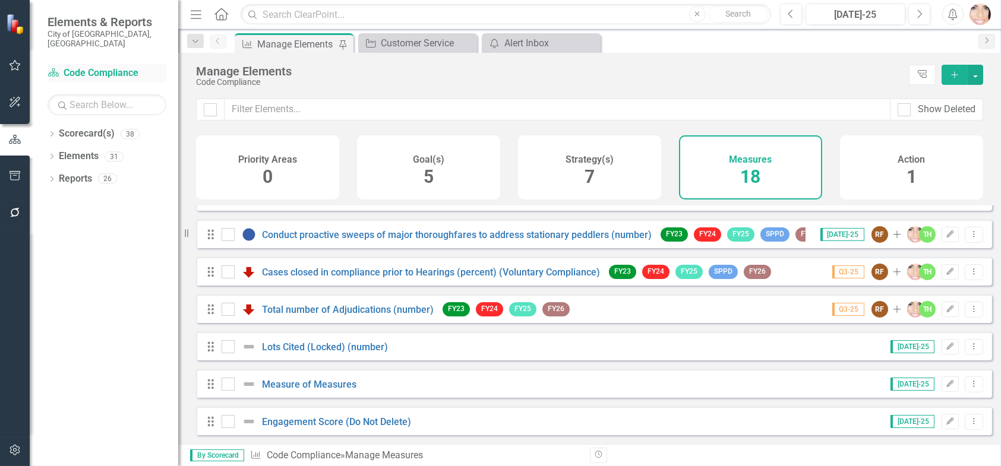
click at [93, 67] on link "Scorecard(s) Code Compliance" at bounding box center [107, 74] width 119 height 14
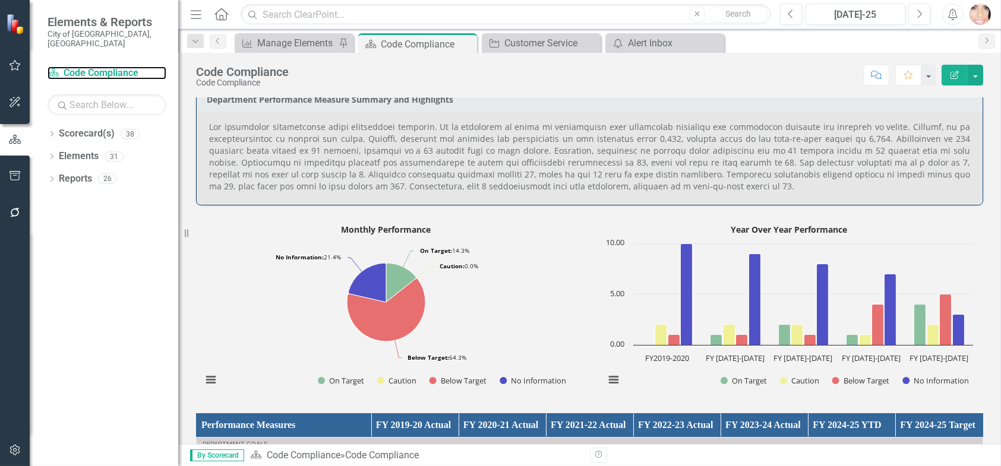
scroll to position [653, 0]
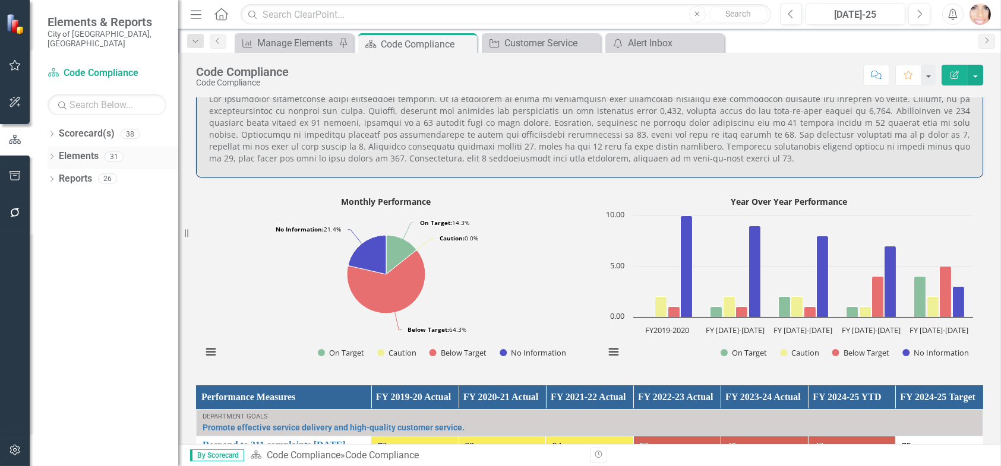
click at [69, 150] on link "Elements" at bounding box center [79, 157] width 40 height 14
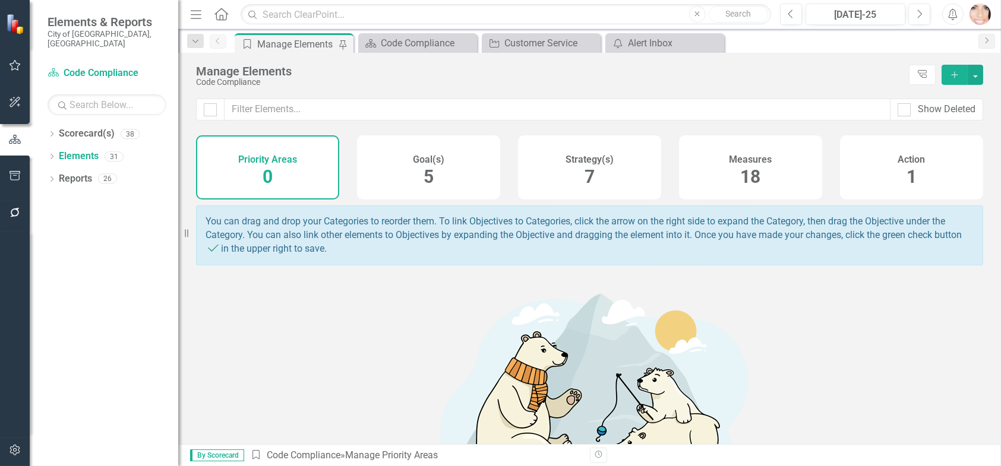
click at [758, 169] on div "Measures 18" at bounding box center [750, 167] width 143 height 64
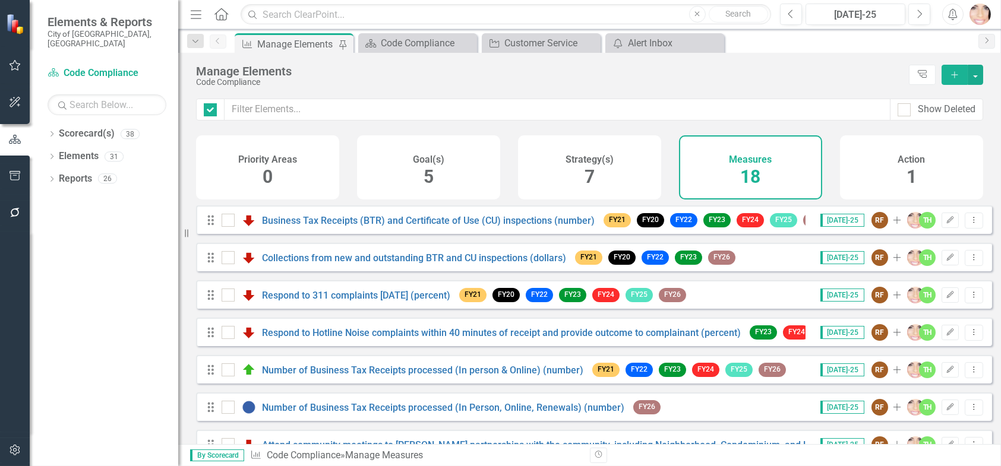
checkbox input "false"
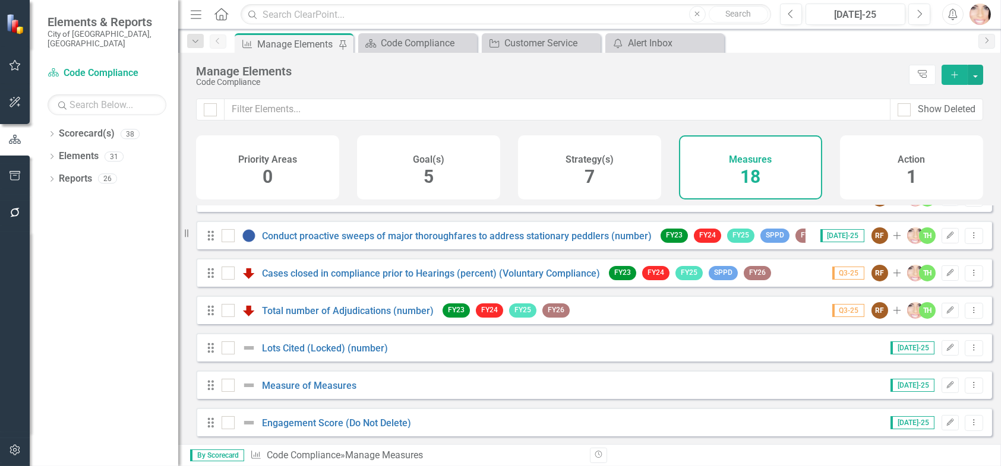
scroll to position [443, 0]
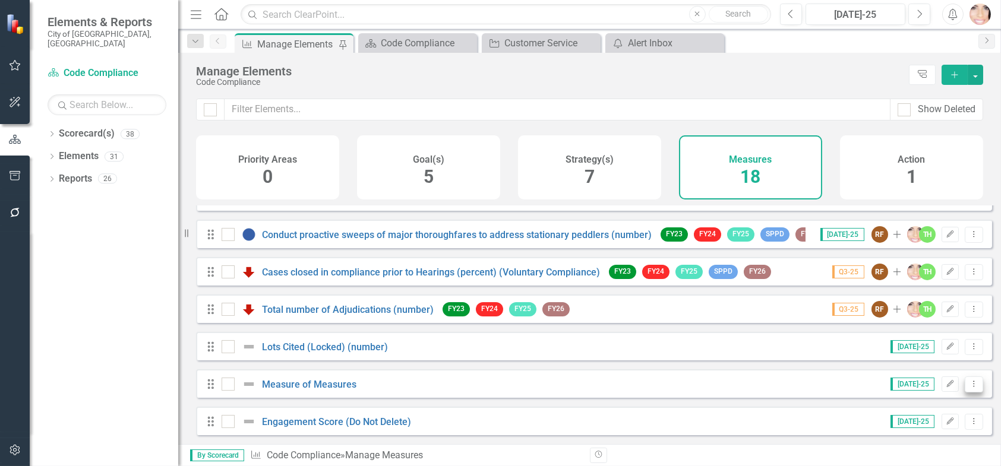
click at [969, 382] on icon "Dropdown Menu" at bounding box center [974, 384] width 10 height 8
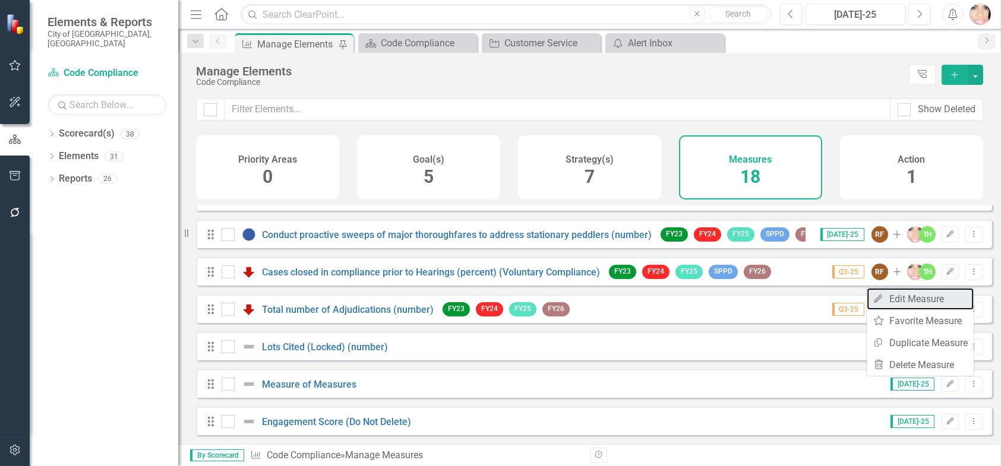
click at [894, 300] on link "Edit Edit Measure" at bounding box center [919, 299] width 107 height 22
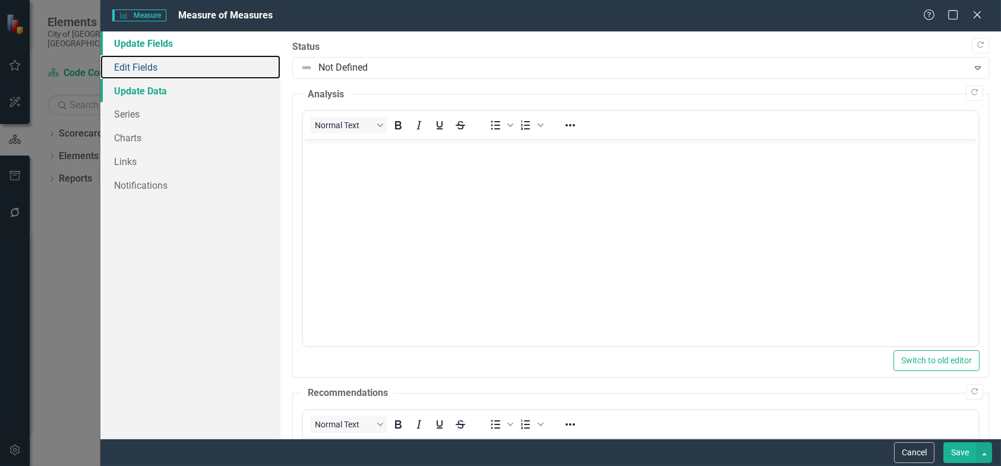
drag, startPoint x: 165, startPoint y: 75, endPoint x: 182, endPoint y: 79, distance: 17.7
click at [165, 75] on link "Edit Fields" at bounding box center [190, 67] width 180 height 24
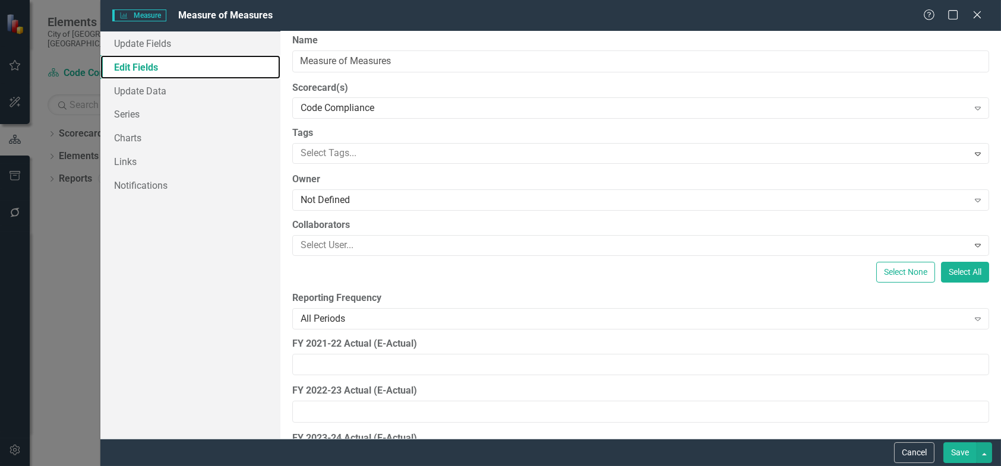
scroll to position [0, 0]
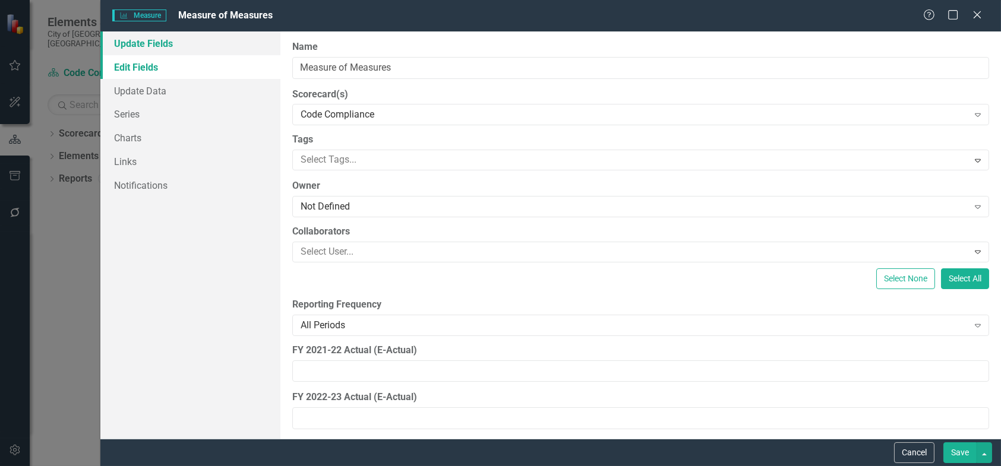
click at [167, 34] on link "Update Fields" at bounding box center [190, 43] width 180 height 24
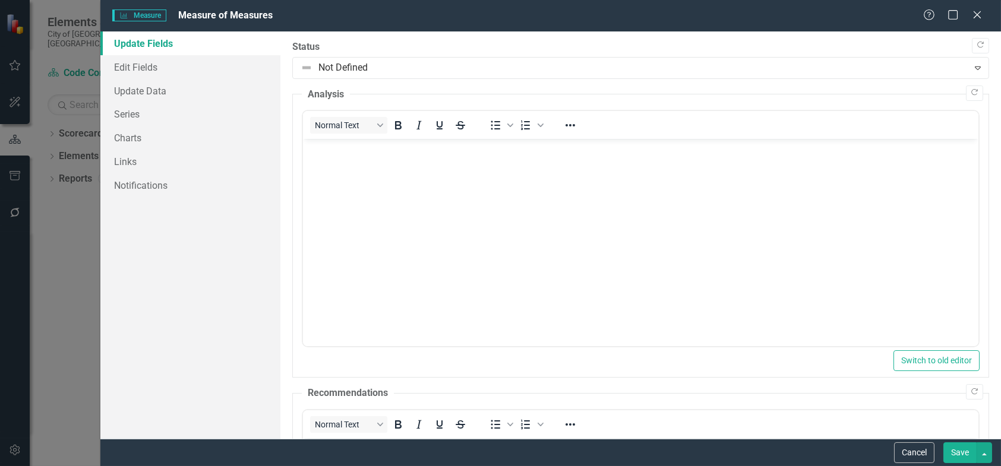
drag, startPoint x: 915, startPoint y: 455, endPoint x: 895, endPoint y: 441, distance: 24.4
click at [915, 455] on button "Cancel" at bounding box center [914, 452] width 40 height 21
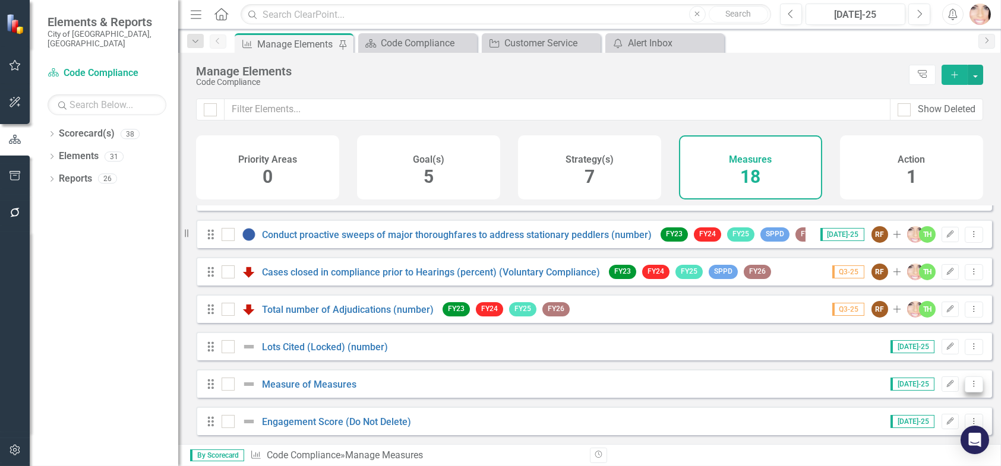
click at [969, 381] on icon "Dropdown Menu" at bounding box center [974, 384] width 10 height 8
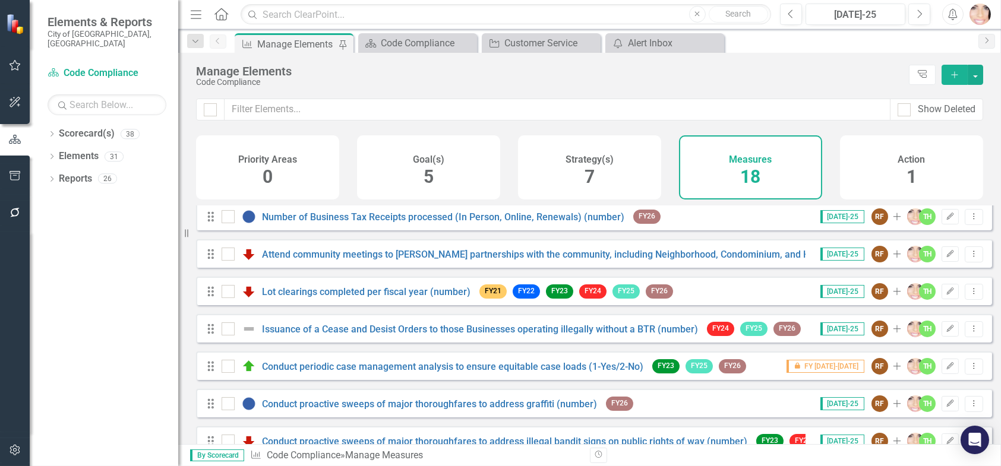
scroll to position [356, 0]
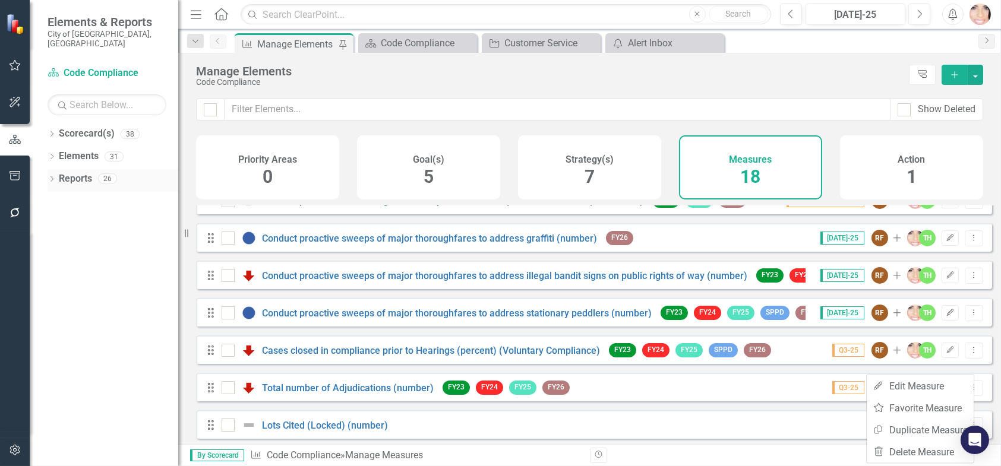
click at [87, 172] on link "Reports" at bounding box center [75, 179] width 33 height 14
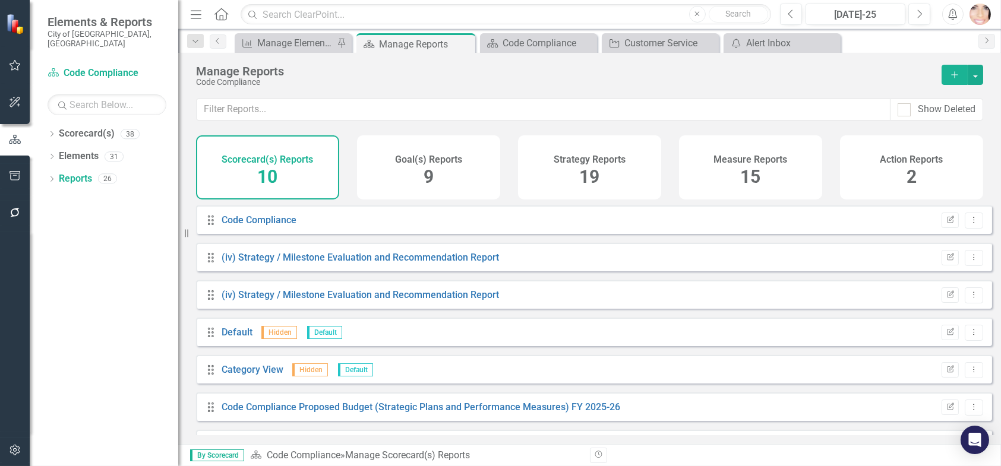
drag, startPoint x: 257, startPoint y: 158, endPoint x: 81, endPoint y: 243, distance: 195.5
click at [81, 243] on div "Dropdown Scorecard(s) 38 City of [GEOGRAPHIC_DATA] Strategic Plan Dropdown City…" at bounding box center [104, 295] width 148 height 342
click at [768, 166] on div "Measure Reports 15" at bounding box center [750, 167] width 143 height 64
click at [768, 165] on div "Measure Reports 15" at bounding box center [750, 167] width 143 height 64
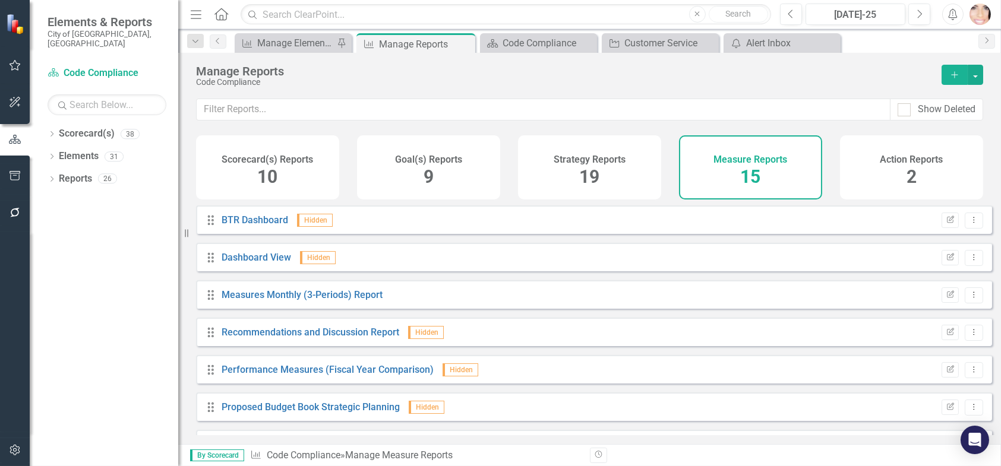
click at [578, 171] on div "Strategy Reports 19" at bounding box center [589, 167] width 143 height 64
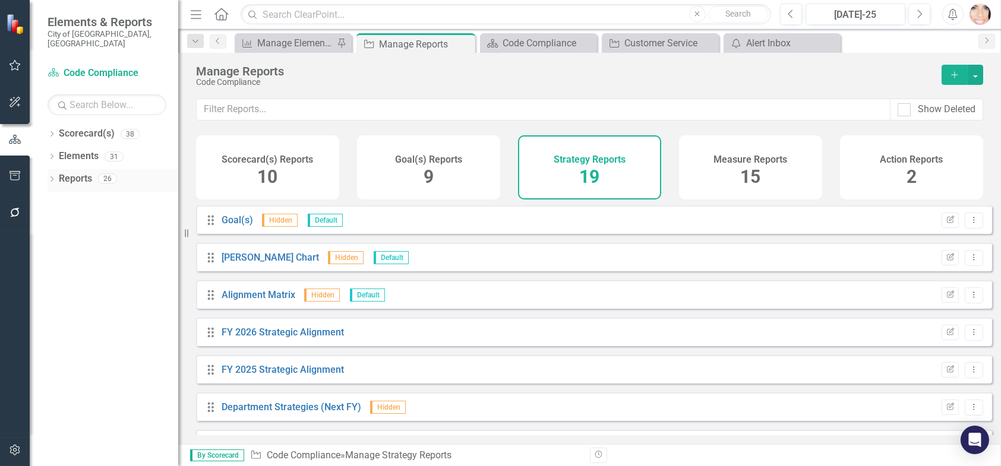
click at [70, 172] on link "Reports" at bounding box center [75, 179] width 33 height 14
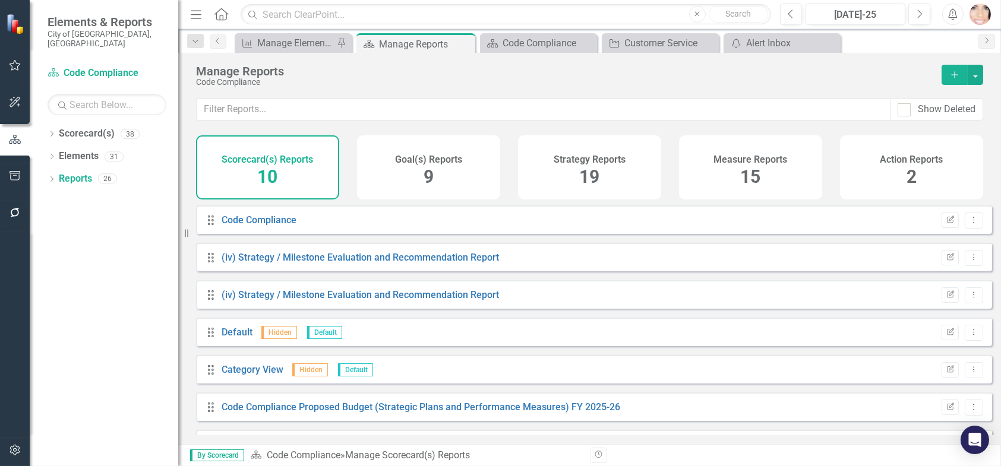
drag, startPoint x: 743, startPoint y: 128, endPoint x: 745, endPoint y: 161, distance: 32.7
click at [743, 129] on div "Show Deleted" at bounding box center [589, 117] width 823 height 37
click at [745, 165] on div "15" at bounding box center [751, 178] width 20 height 26
click at [745, 165] on div "Measure Reports 15" at bounding box center [750, 167] width 143 height 64
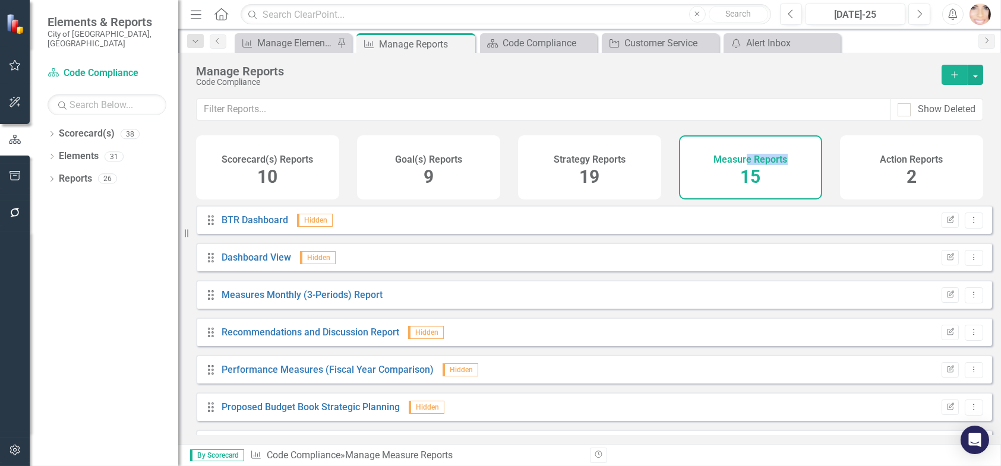
click at [741, 176] on span "15" at bounding box center [751, 176] width 20 height 21
click at [6, 131] on button "button" at bounding box center [15, 140] width 30 height 20
click at [11, 138] on icon "button" at bounding box center [14, 139] width 13 height 11
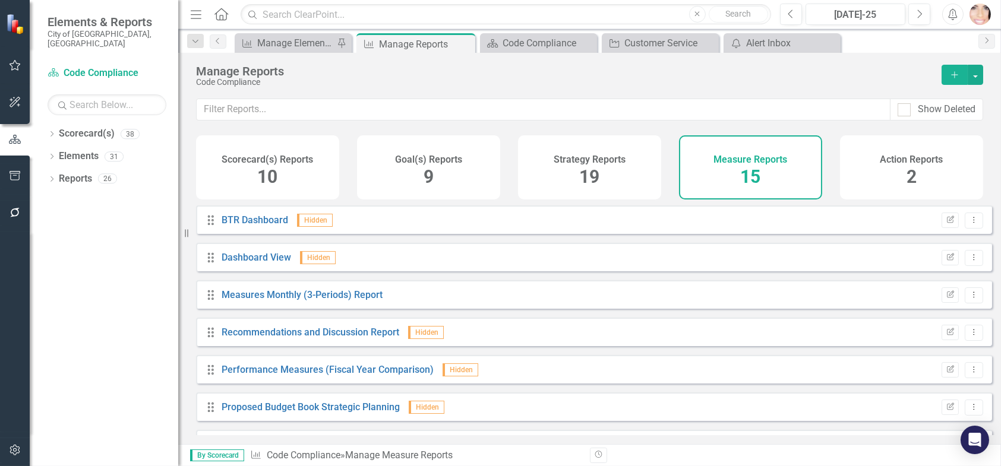
click at [755, 181] on span "15" at bounding box center [751, 176] width 20 height 21
click at [286, 301] on link "Measures Monthly (3-Periods) Report" at bounding box center [302, 294] width 161 height 11
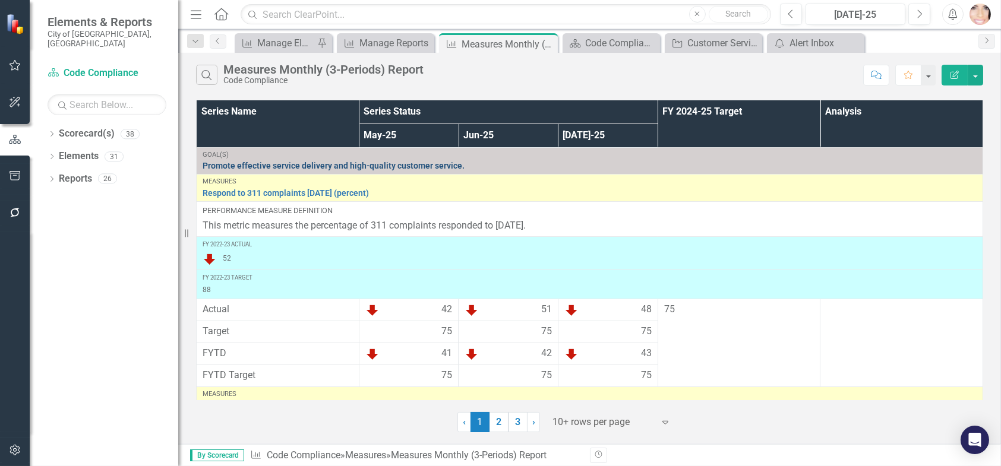
click at [253, 165] on link "Promote effective service delivery and high-quality customer service." at bounding box center [590, 166] width 774 height 9
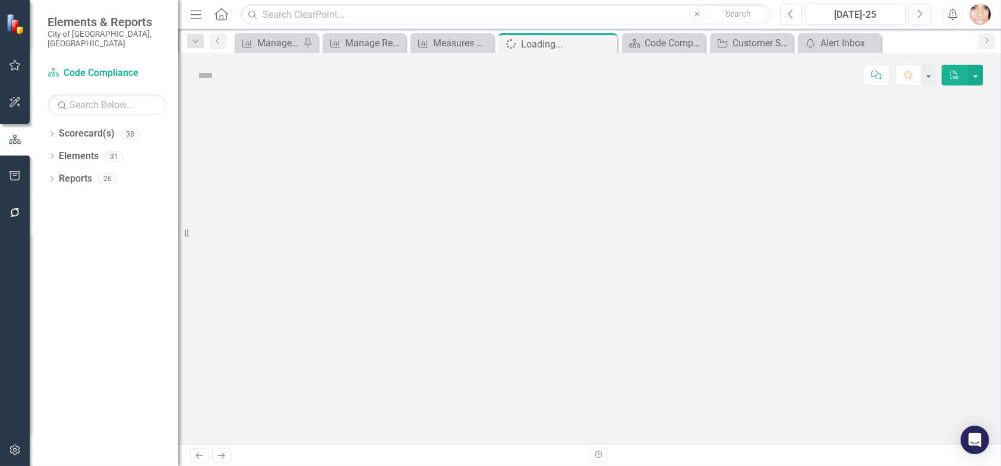
click at [253, 165] on div at bounding box center [589, 270] width 823 height 347
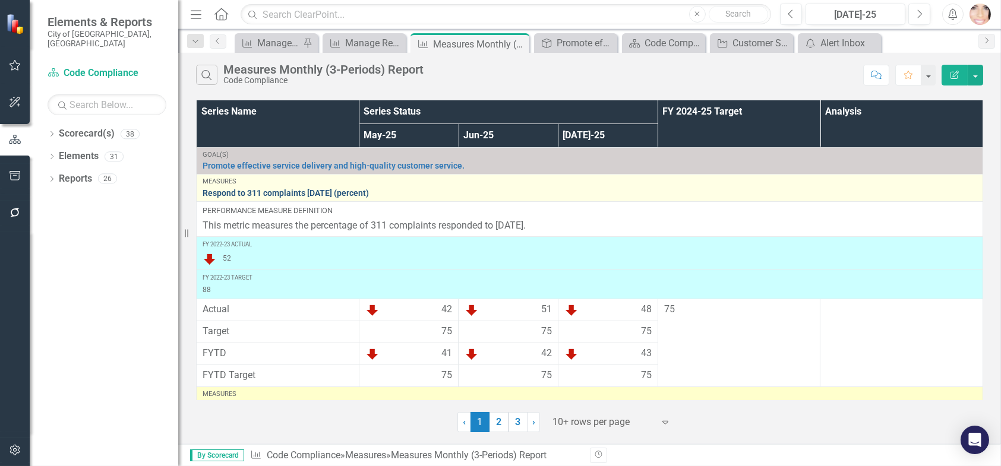
click at [241, 196] on link "Respond to 311 complaints [DATE] (percent)" at bounding box center [590, 193] width 774 height 9
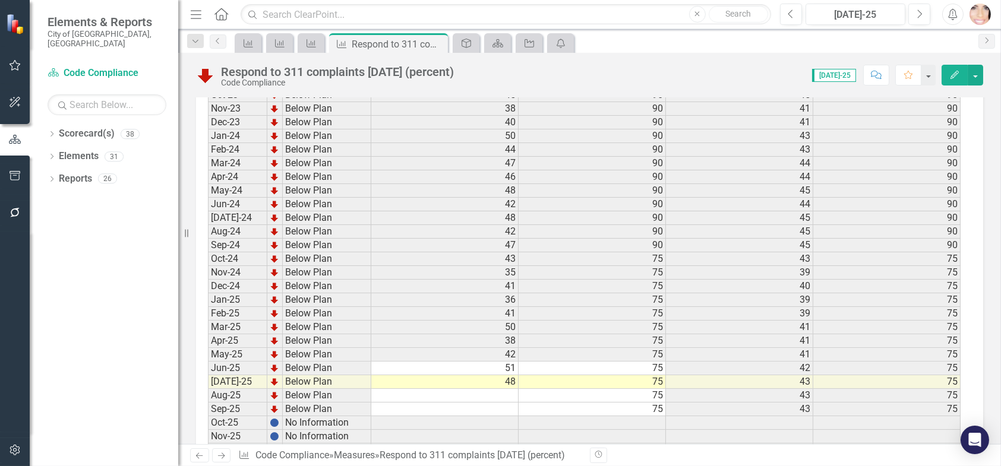
scroll to position [1703, 0]
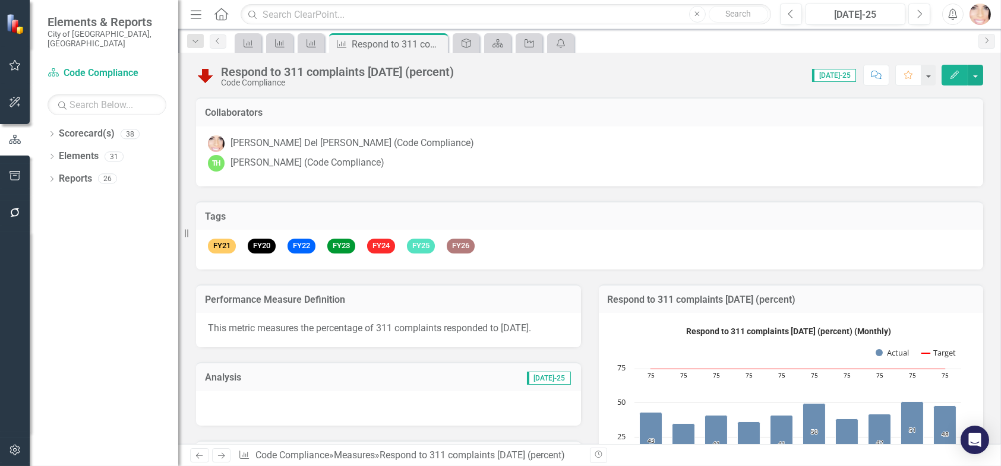
scroll to position [1703, 0]
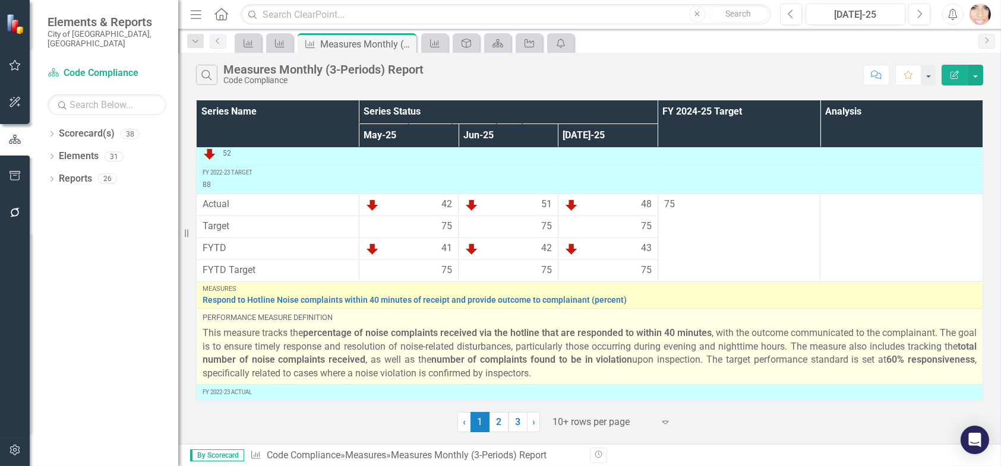
scroll to position [119, 0]
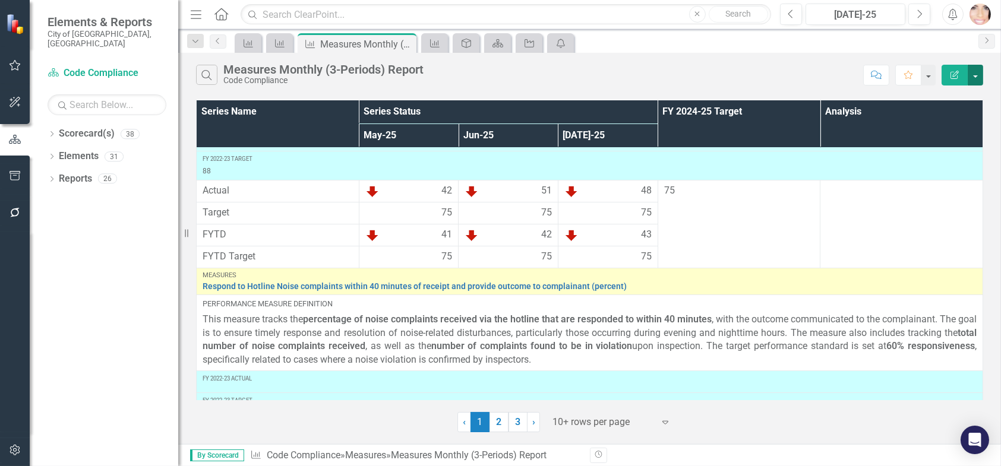
click at [977, 70] on button "button" at bounding box center [974, 75] width 15 height 21
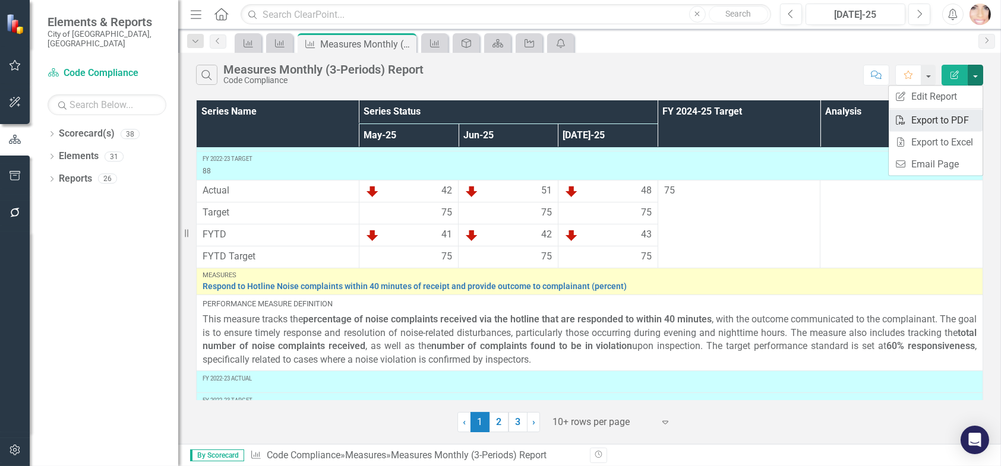
click at [938, 113] on link "PDF Export to PDF" at bounding box center [935, 120] width 94 height 22
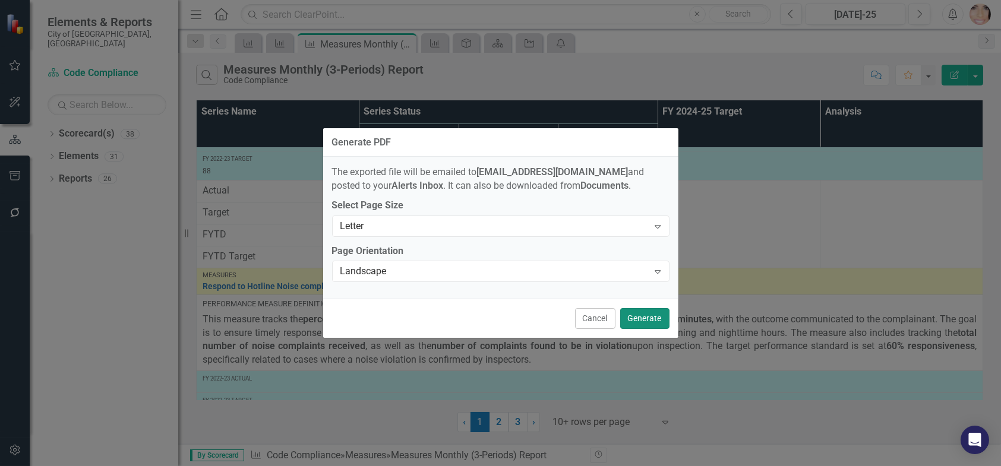
click at [651, 320] on button "Generate" at bounding box center [644, 318] width 49 height 21
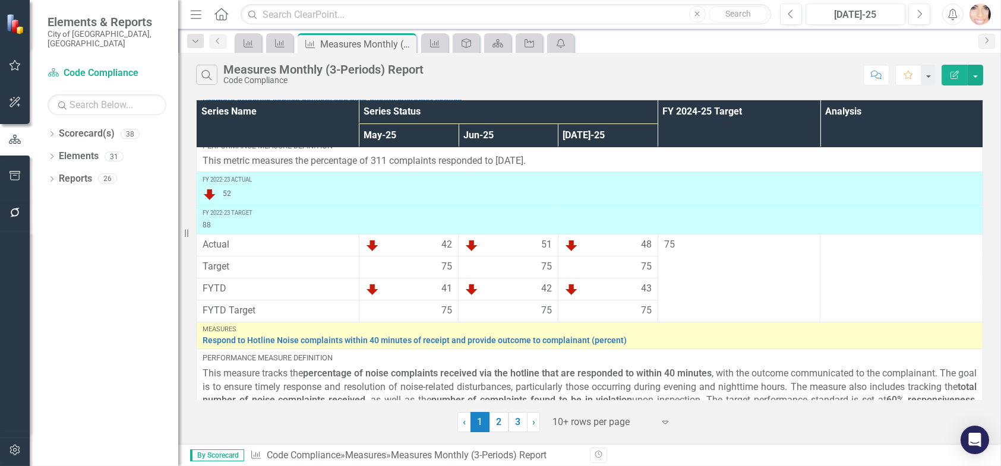
scroll to position [59, 0]
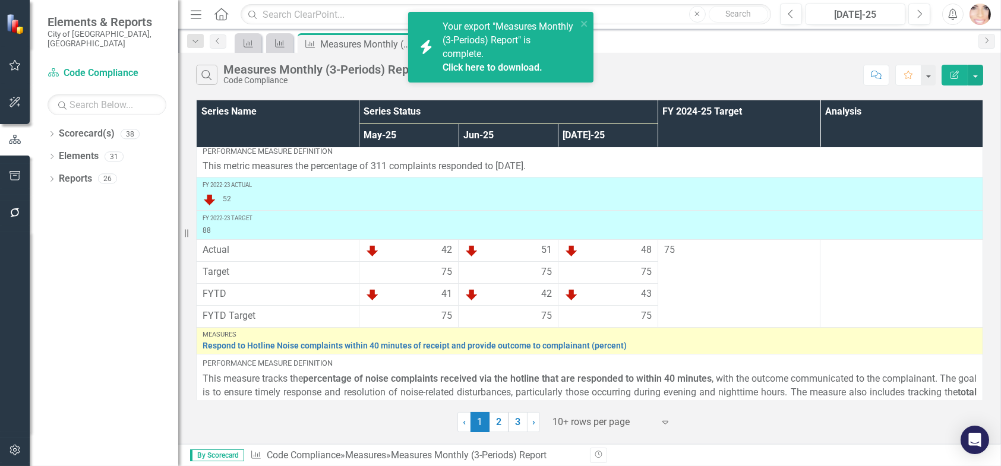
click at [481, 43] on span "Your export "Measures Monthly (3-Periods) Report" is complete. Click here to do…" at bounding box center [507, 47] width 131 height 53
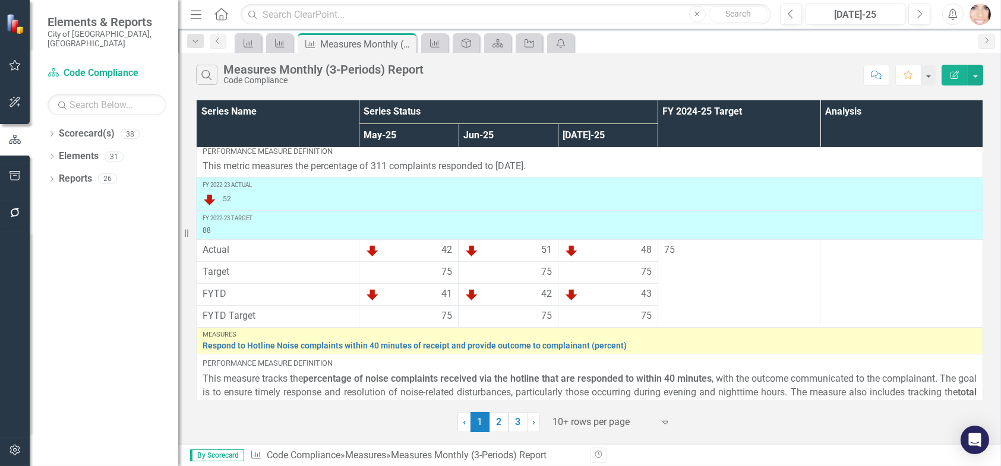
click at [953, 13] on icon "button" at bounding box center [952, 14] width 9 height 12
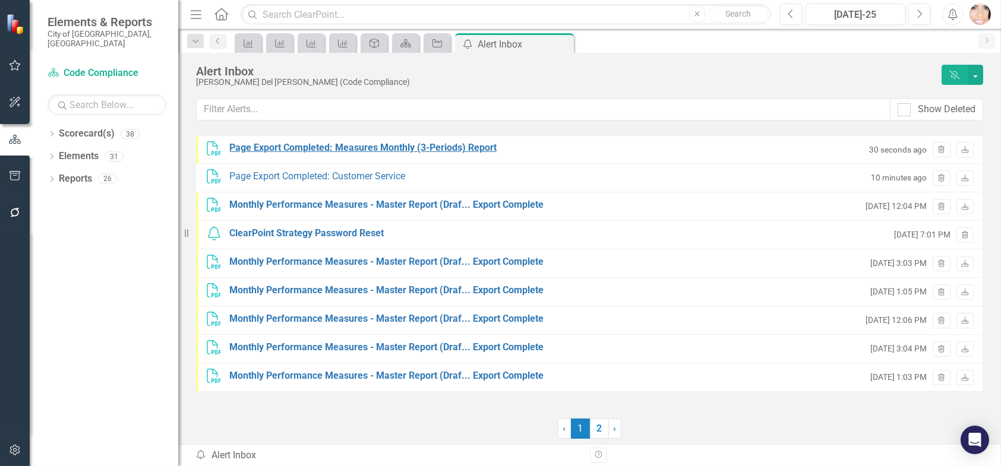
click at [311, 151] on div "Page Export Completed: Measures Monthly (3-Periods) Report" at bounding box center [362, 148] width 267 height 14
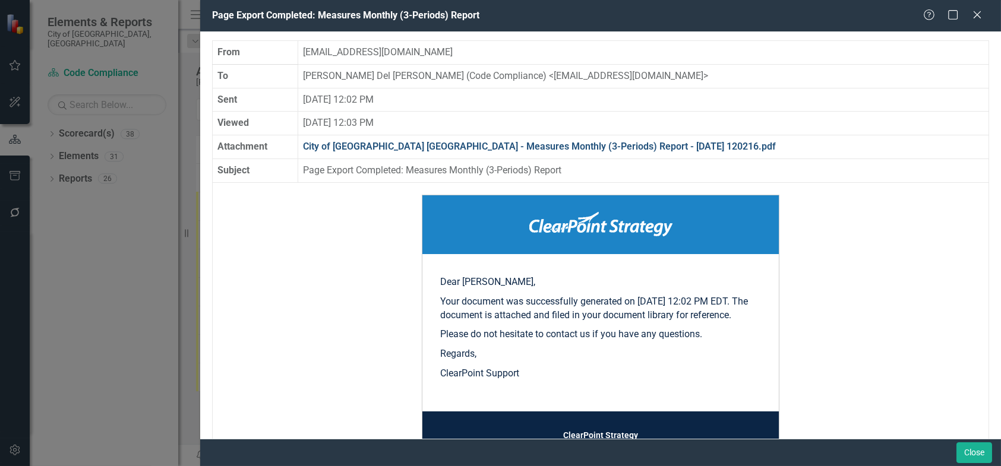
click at [387, 144] on link "City of Miami FL - Measures Monthly (3-Periods) Report - 2025-08-18 120216.pdf" at bounding box center [539, 146] width 473 height 11
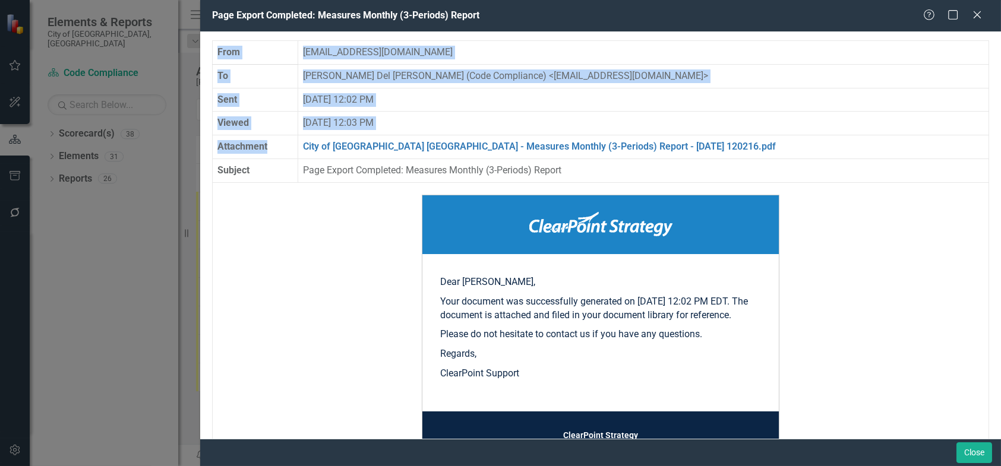
click at [387, 144] on div "Page Export Completed: Measures Monthly (3-Periods) Report Help Maximize Close …" at bounding box center [500, 233] width 1001 height 466
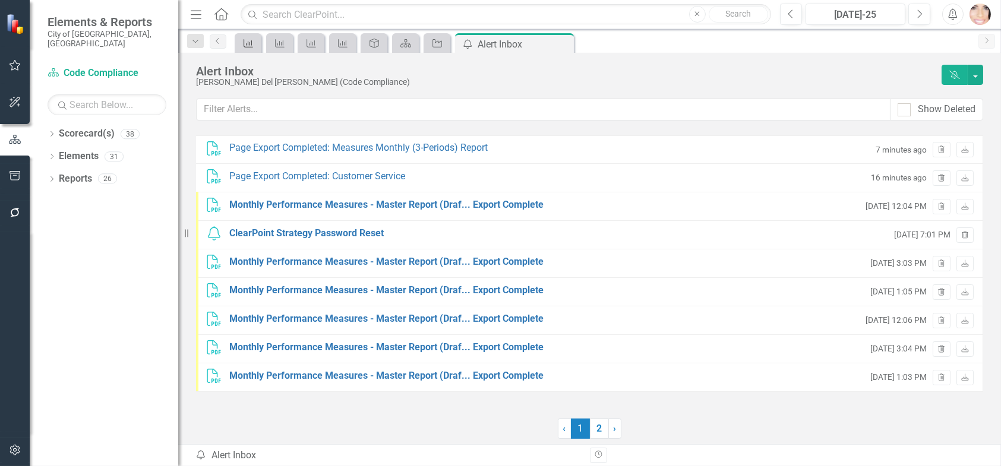
click at [248, 43] on icon "Measure" at bounding box center [248, 44] width 12 height 10
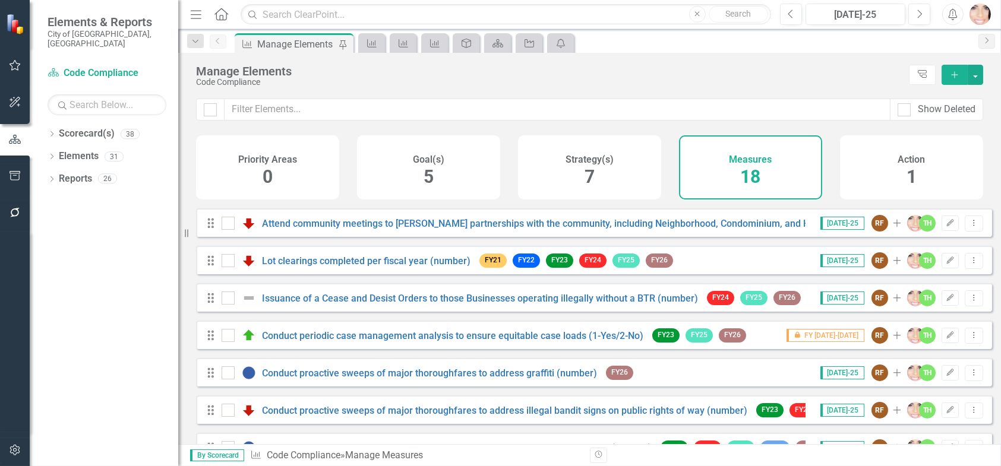
scroll to position [205, 0]
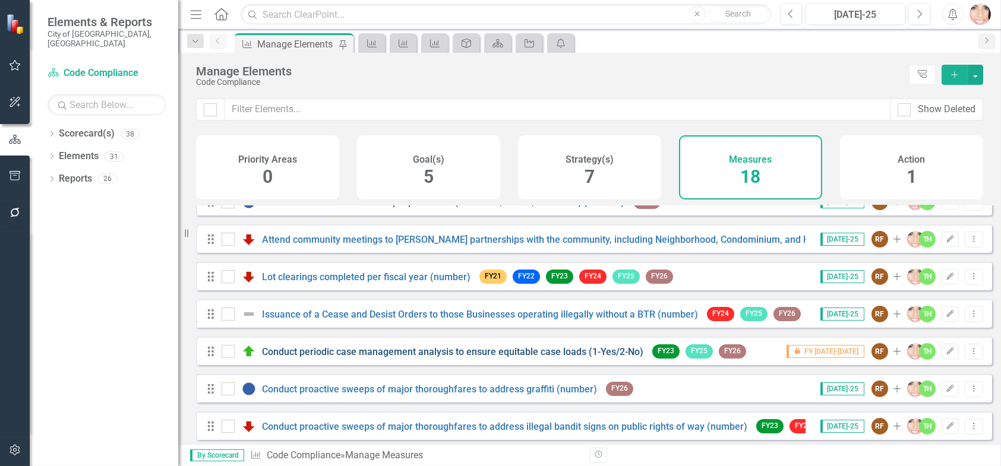
click at [422, 358] on link "Conduct periodic case management analysis to ensure equitable case loads (1-Yes…" at bounding box center [452, 351] width 381 height 11
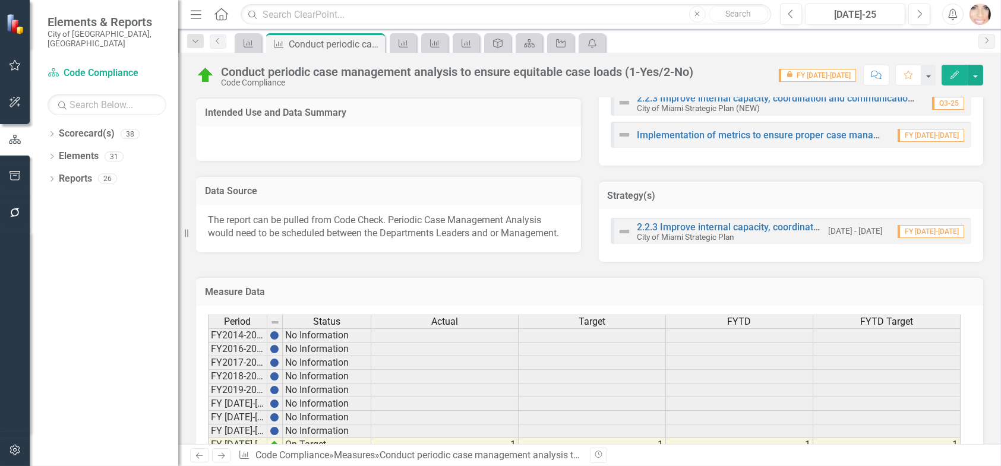
scroll to position [537, 0]
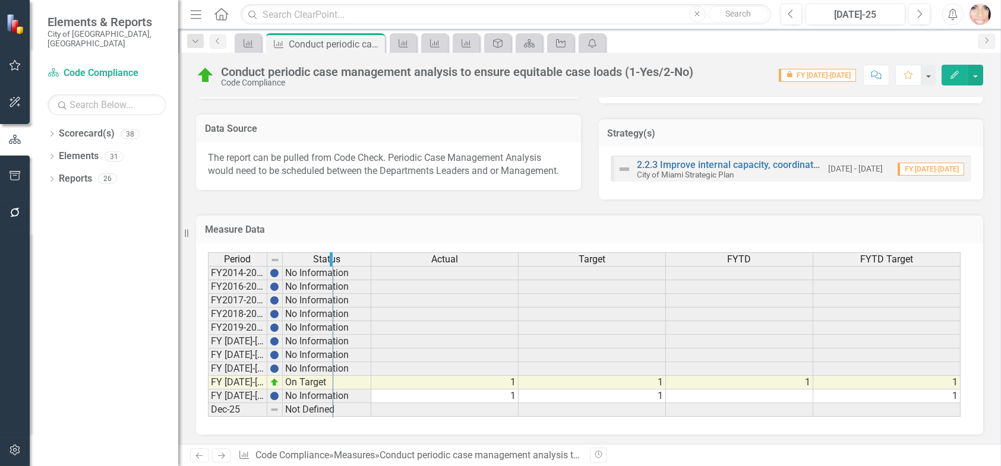
drag, startPoint x: 266, startPoint y: 256, endPoint x: 388, endPoint y: 260, distance: 121.8
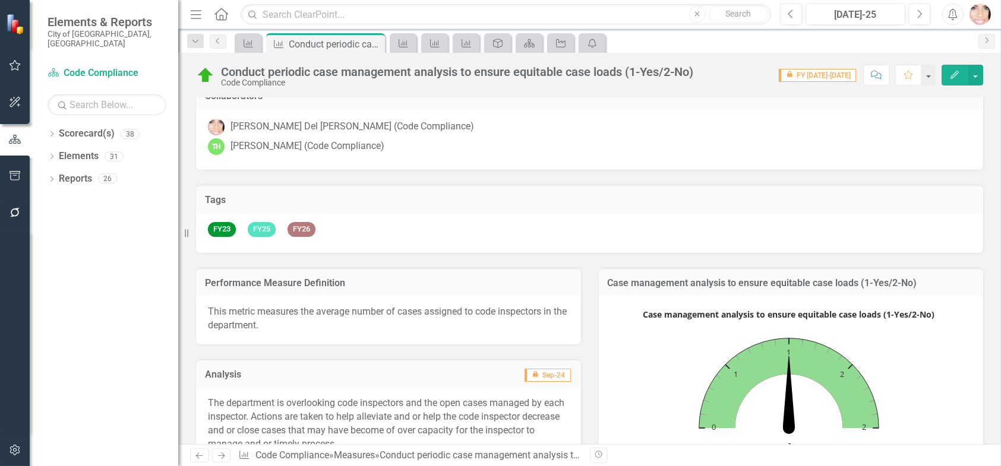
scroll to position [0, 0]
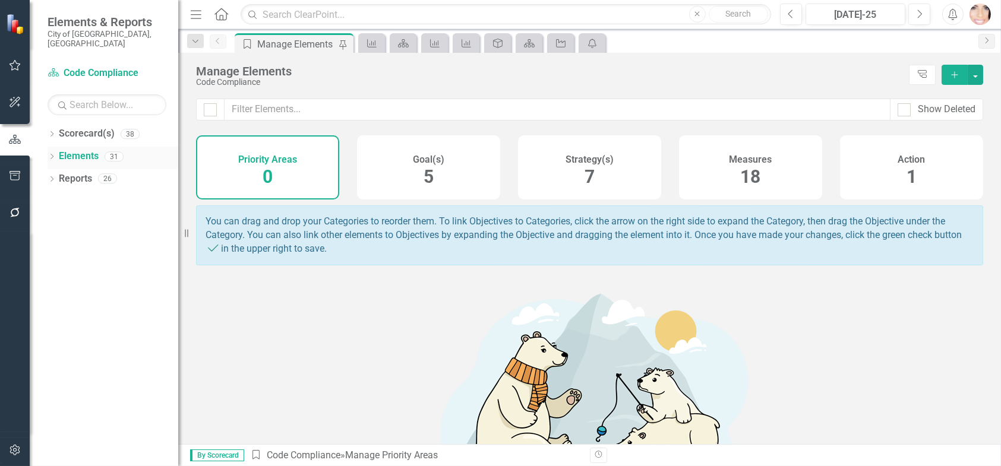
click at [72, 150] on link "Elements" at bounding box center [79, 157] width 40 height 14
drag, startPoint x: 596, startPoint y: 40, endPoint x: 590, endPoint y: 37, distance: 6.9
click at [590, 36] on div "icon.alertInbox" at bounding box center [591, 43] width 27 height 20
click at [591, 41] on icon "icon.alertInbox" at bounding box center [592, 44] width 12 height 10
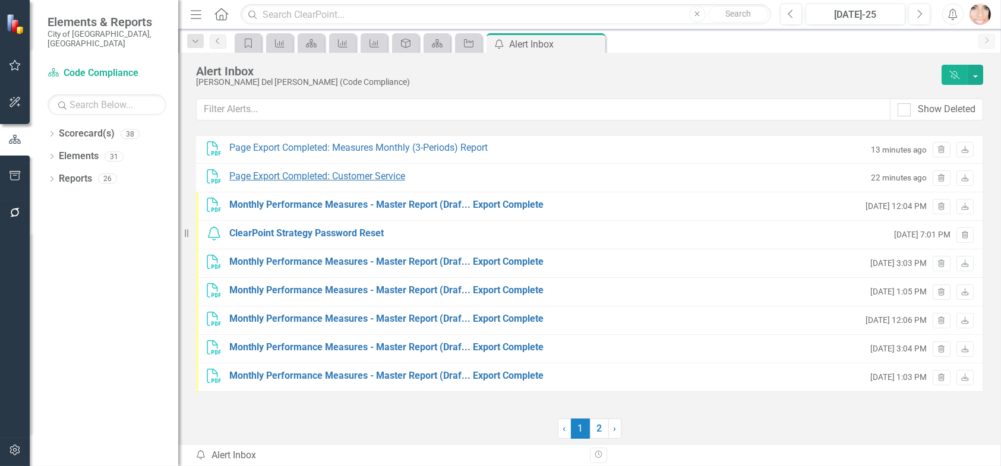
click at [361, 173] on div "Page Export Completed: Customer Service" at bounding box center [317, 177] width 176 height 14
